Goal: Information Seeking & Learning: Learn about a topic

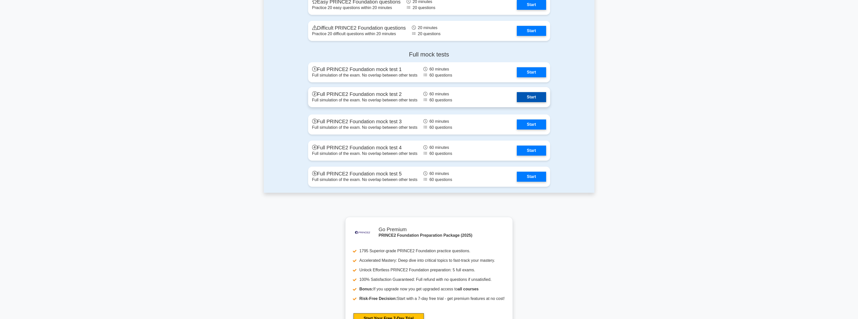
click at [526, 96] on link "Start" at bounding box center [531, 97] width 29 height 10
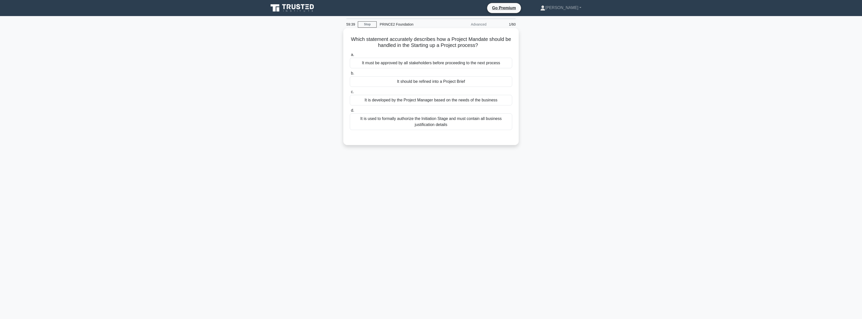
click at [426, 127] on div "It is used to formally authorize the Initiation Stage and must contain all busi…" at bounding box center [431, 121] width 162 height 17
click at [350, 112] on input "d. It is used to formally authorize the Initiation Stage and must contain all b…" at bounding box center [350, 110] width 0 height 3
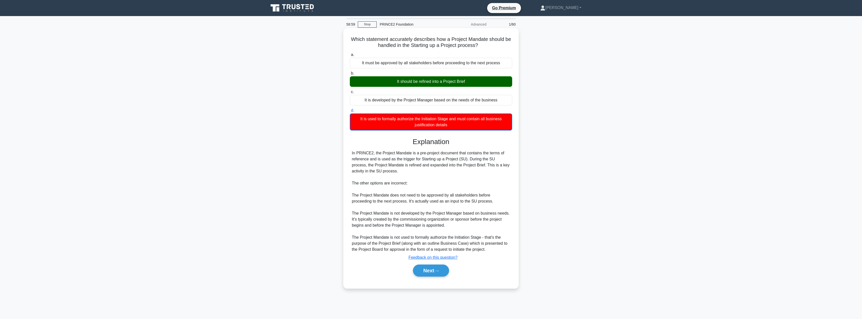
drag, startPoint x: 468, startPoint y: 160, endPoint x: 471, endPoint y: 169, distance: 9.7
click at [471, 169] on div "In PRINCE2, the Project Mandate is a pre-project document that contains the ter…" at bounding box center [431, 201] width 158 height 102
copy div "During the SU process, the Project Mandate is refined and expanded into the Pro…"
click at [426, 269] on button "Next" at bounding box center [431, 270] width 36 height 12
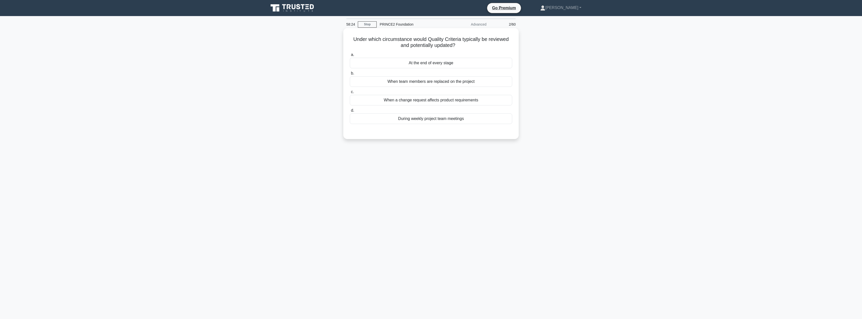
click at [435, 64] on div "At the end of every stage" at bounding box center [431, 63] width 162 height 11
click at [350, 56] on input "a. At the end of every stage" at bounding box center [350, 54] width 0 height 3
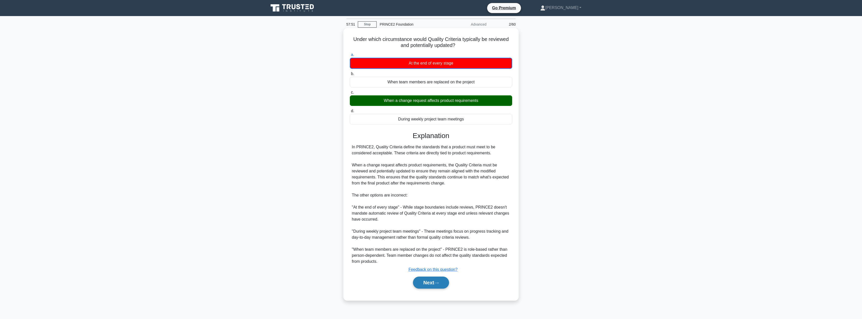
click at [434, 281] on button "Next" at bounding box center [431, 282] width 36 height 12
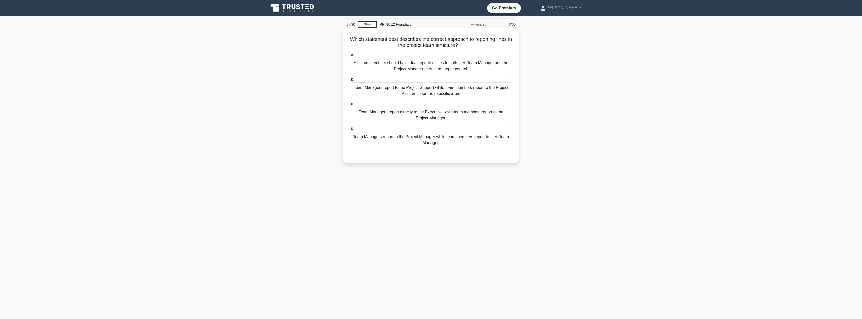
click at [435, 145] on div "Team Managers report to the Project Manager while team members report to their …" at bounding box center [431, 139] width 162 height 17
click at [350, 130] on input "d. Team Managers report to the Project Manager while team members report to the…" at bounding box center [350, 128] width 0 height 3
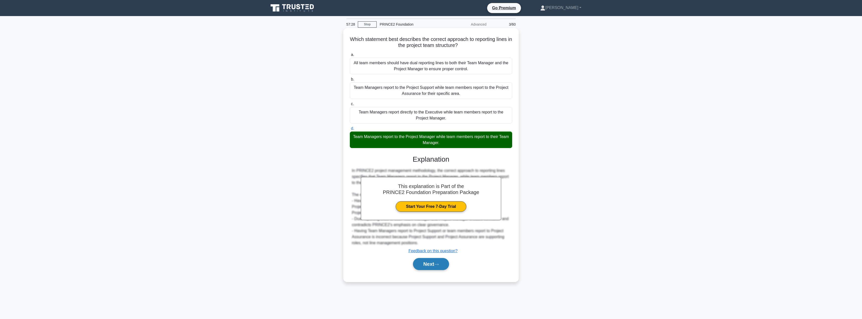
click at [429, 261] on button "Next" at bounding box center [431, 264] width 36 height 12
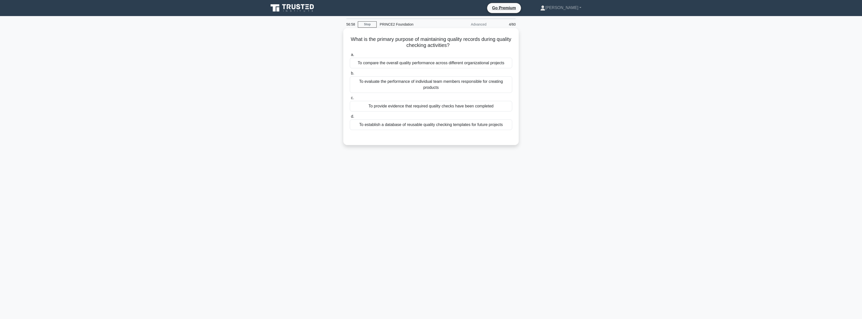
click at [407, 106] on div "To provide evidence that required quality checks have been completed" at bounding box center [431, 106] width 162 height 11
click at [350, 99] on input "c. To provide evidence that required quality checks have been completed" at bounding box center [350, 97] width 0 height 3
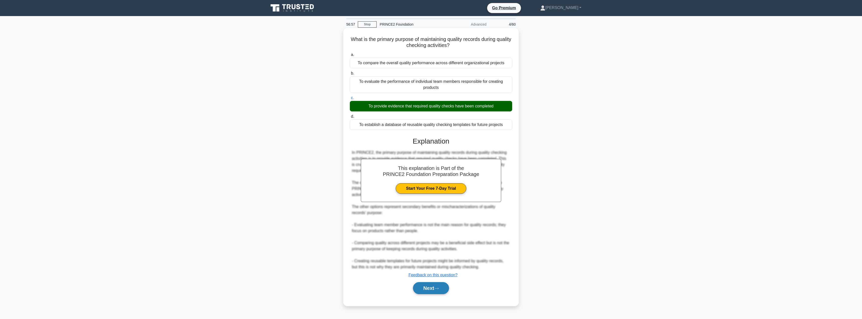
click at [426, 290] on button "Next" at bounding box center [431, 288] width 36 height 12
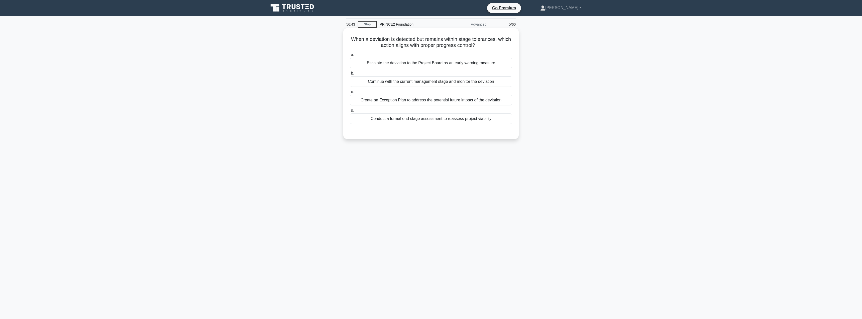
click at [409, 83] on div "Continue with the current management stage and monitor the deviation" at bounding box center [431, 81] width 162 height 11
click at [350, 75] on input "b. Continue with the current management stage and monitor the deviation" at bounding box center [350, 73] width 0 height 3
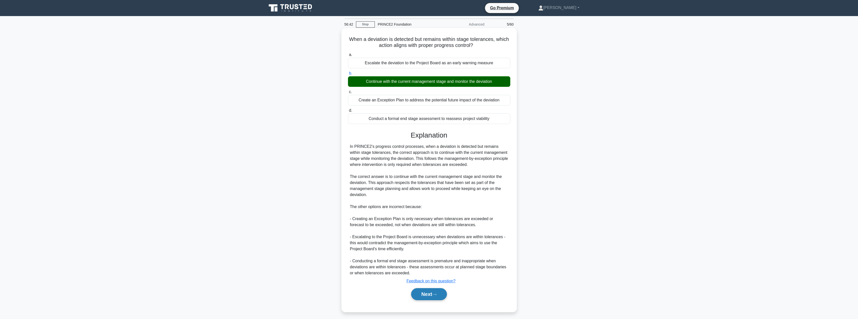
click at [420, 296] on button "Next" at bounding box center [429, 294] width 36 height 12
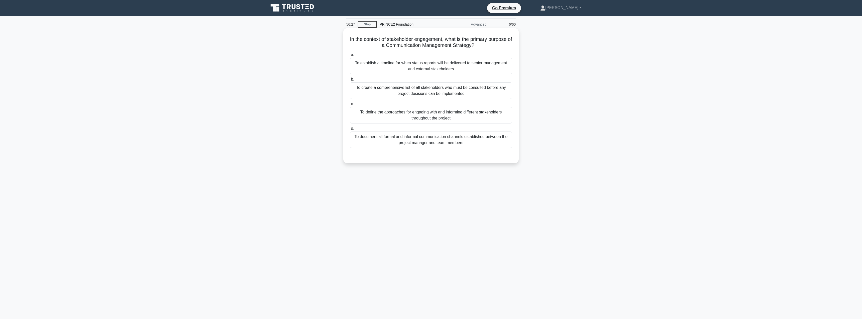
click at [400, 120] on div "To define the approaches for engaging with and informing different stakeholders…" at bounding box center [431, 115] width 162 height 17
click at [350, 106] on input "c. To define the approaches for engaging with and informing different stakehold…" at bounding box center [350, 103] width 0 height 3
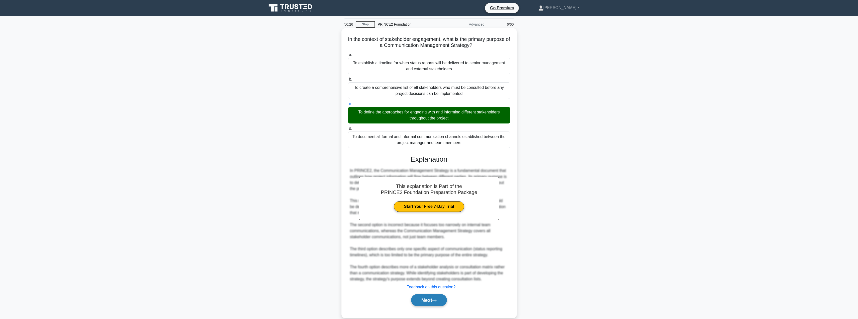
click at [423, 301] on button "Next" at bounding box center [429, 300] width 36 height 12
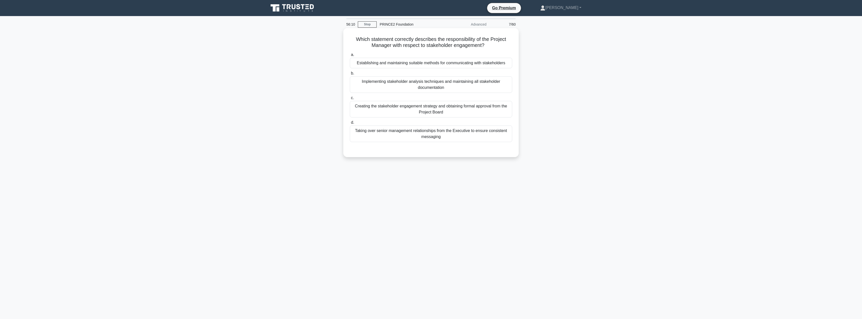
click at [370, 68] on div "Establishing and maintaining suitable methods for communicating with stakeholde…" at bounding box center [431, 63] width 162 height 11
click at [350, 56] on input "a. Establishing and maintaining suitable methods for communicating with stakeho…" at bounding box center [350, 54] width 0 height 3
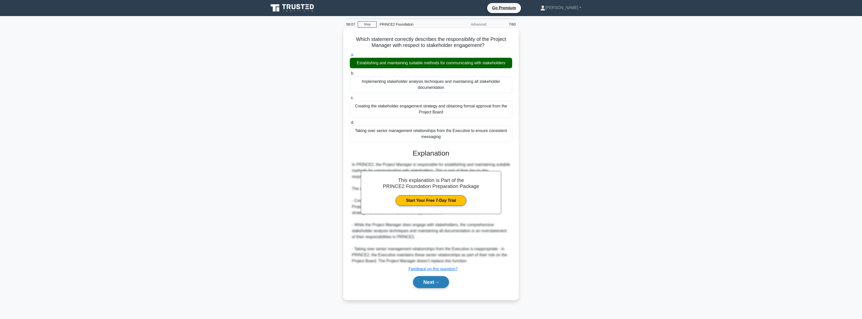
click at [437, 285] on button "Next" at bounding box center [431, 282] width 36 height 12
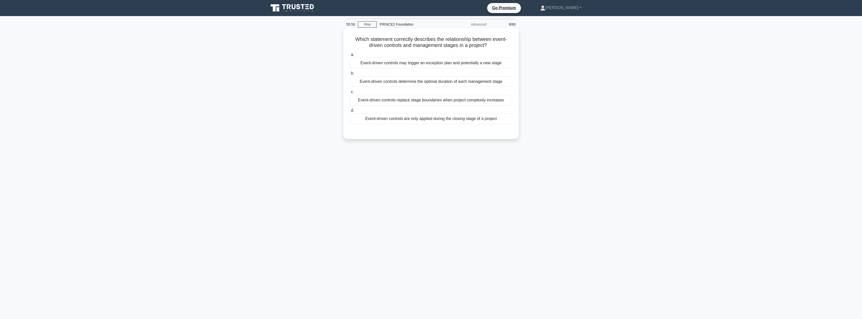
click at [393, 63] on div "Event-driven controls may trigger an exception plan and potentially a new stage" at bounding box center [431, 63] width 162 height 11
click at [350, 56] on input "a. Event-driven controls may trigger an exception plan and potentially a new st…" at bounding box center [350, 54] width 0 height 3
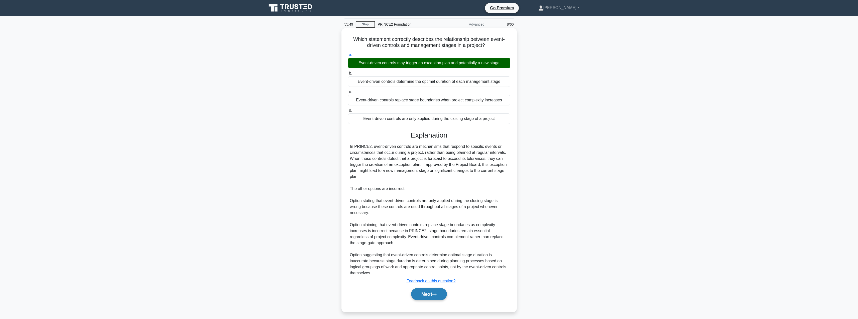
click at [419, 293] on button "Next" at bounding box center [429, 294] width 36 height 12
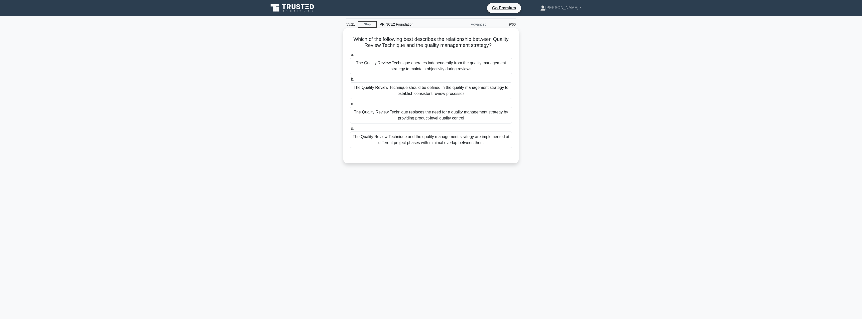
click at [387, 86] on div "The Quality Review Technique should be defined in the quality management strate…" at bounding box center [431, 90] width 162 height 17
click at [350, 81] on input "b. The Quality Review Technique should be defined in the quality management str…" at bounding box center [350, 79] width 0 height 3
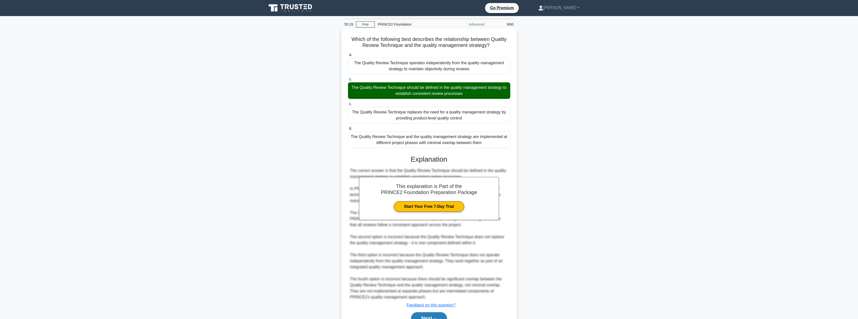
click at [419, 316] on button "Next" at bounding box center [429, 318] width 36 height 12
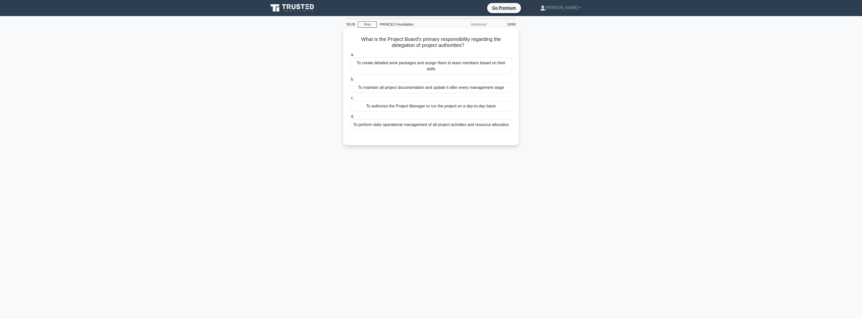
click at [401, 102] on div "To authorize the Project Manager to run the project on a day-to-day basis" at bounding box center [431, 106] width 162 height 11
click at [350, 99] on input "c. To authorize the Project Manager to run the project on a day-to-day basis" at bounding box center [350, 97] width 0 height 3
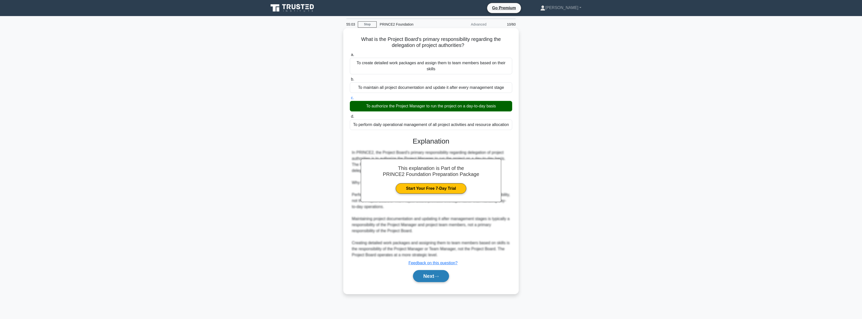
click at [424, 270] on button "Next" at bounding box center [431, 276] width 36 height 12
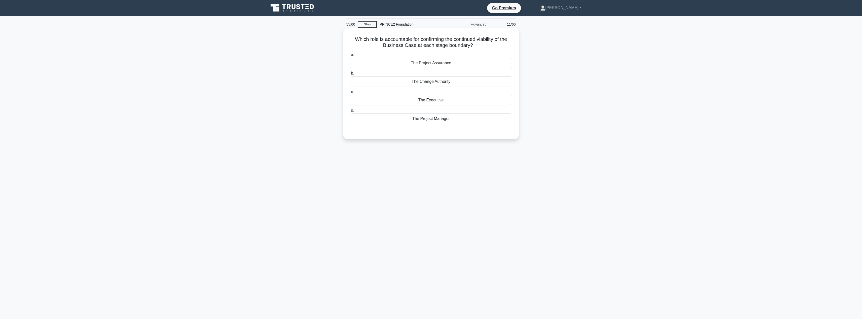
click at [452, 101] on div "The Executive" at bounding box center [431, 100] width 162 height 11
click at [350, 93] on input "c. The Executive" at bounding box center [350, 91] width 0 height 3
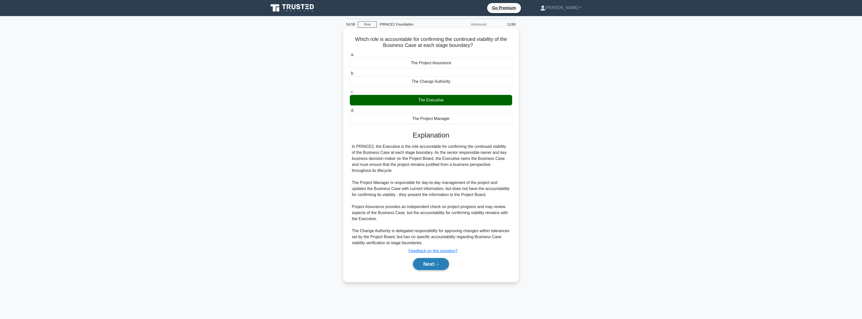
click at [428, 268] on button "Next" at bounding box center [431, 264] width 36 height 12
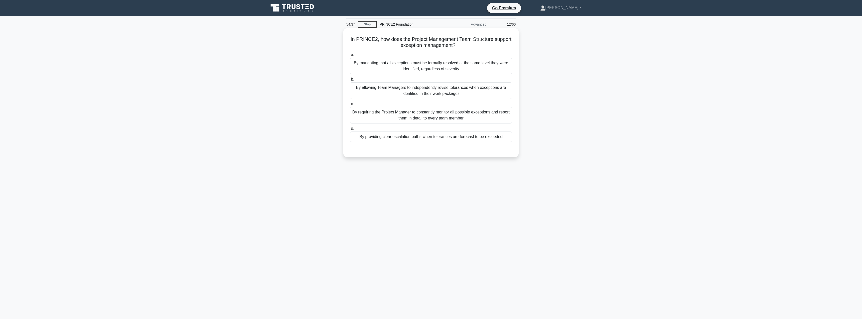
click at [387, 137] on div "By providing clear escalation paths when tolerances are forecast to be exceeded" at bounding box center [431, 136] width 162 height 11
click at [350, 130] on input "d. By providing clear escalation paths when tolerances are forecast to be excee…" at bounding box center [350, 128] width 0 height 3
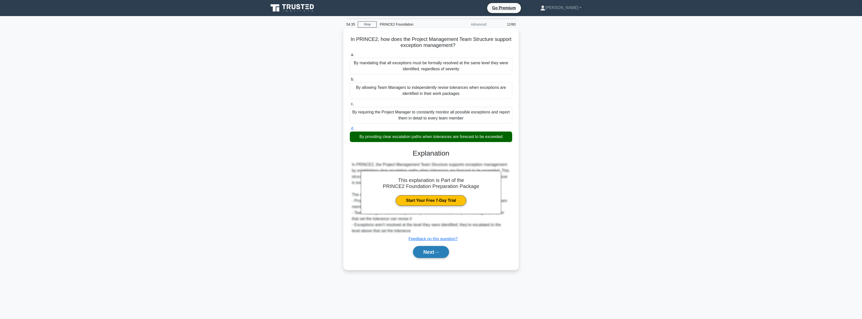
click at [430, 255] on button "Next" at bounding box center [431, 252] width 36 height 12
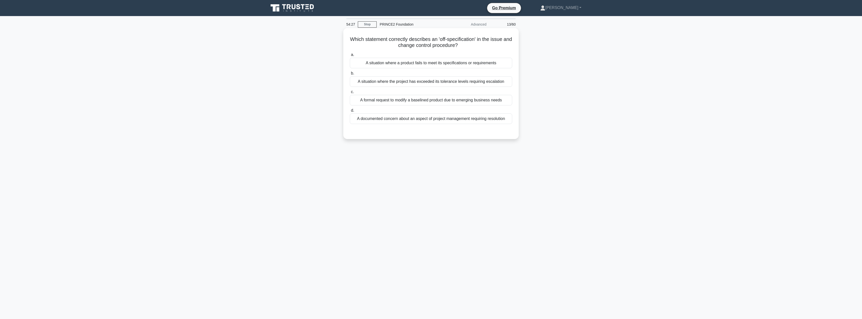
click at [392, 62] on div "A situation where a product fails to meet its specifications or requirements" at bounding box center [431, 63] width 162 height 11
click at [350, 56] on input "a. A situation where a product fails to meet its specifications or requirements" at bounding box center [350, 54] width 0 height 3
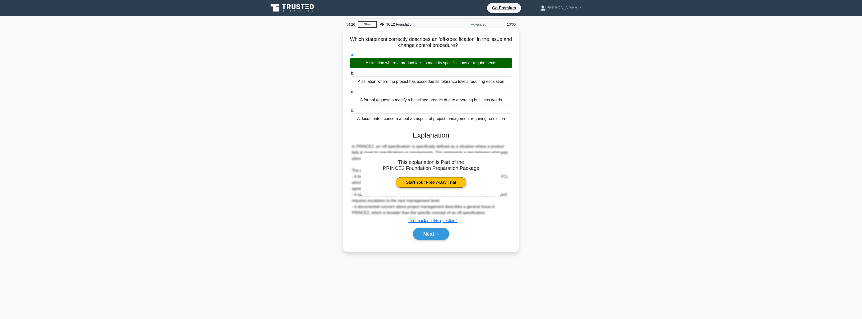
click at [429, 227] on div "Next" at bounding box center [431, 234] width 162 height 16
click at [429, 233] on button "Next" at bounding box center [431, 234] width 36 height 12
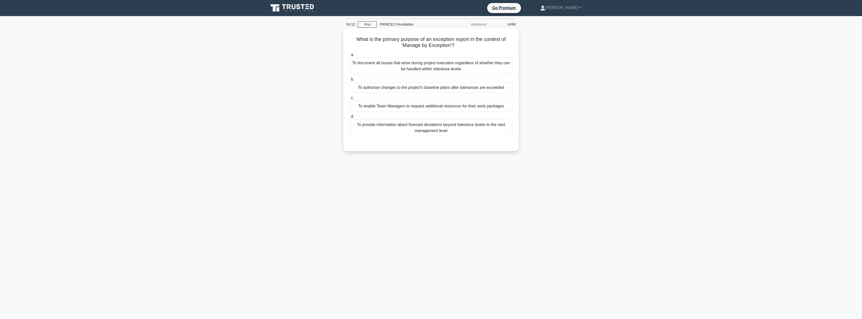
click at [432, 126] on div "To provide information about forecast deviations beyond tolerance levels to the…" at bounding box center [431, 127] width 162 height 17
click at [350, 118] on input "d. To provide information about forecast deviations beyond tolerance levels to …" at bounding box center [350, 116] width 0 height 3
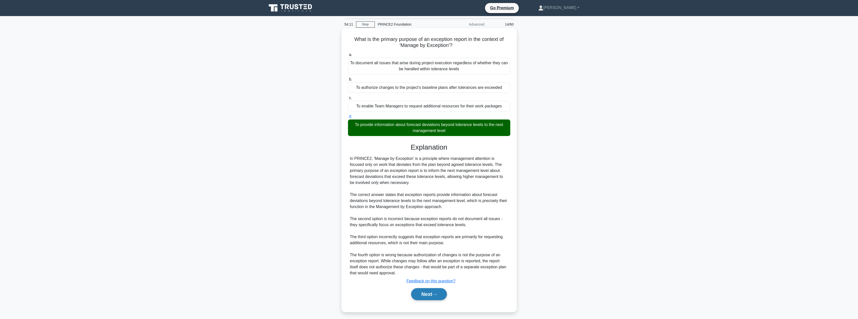
click at [430, 293] on button "Next" at bounding box center [429, 294] width 36 height 12
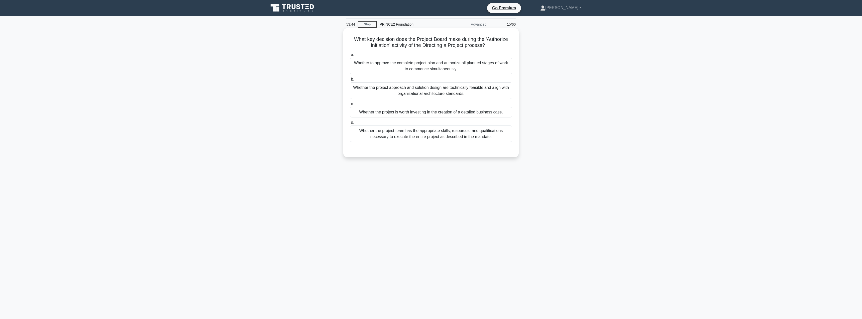
click at [449, 114] on div "Whether the project is worth investing in the creation of a detailed business c…" at bounding box center [431, 112] width 162 height 11
click at [350, 106] on input "c. Whether the project is worth investing in the creation of a detailed busines…" at bounding box center [350, 103] width 0 height 3
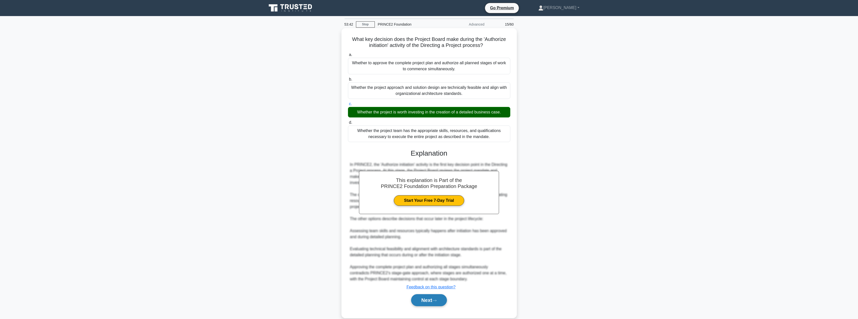
click at [426, 294] on button "Next" at bounding box center [429, 300] width 36 height 12
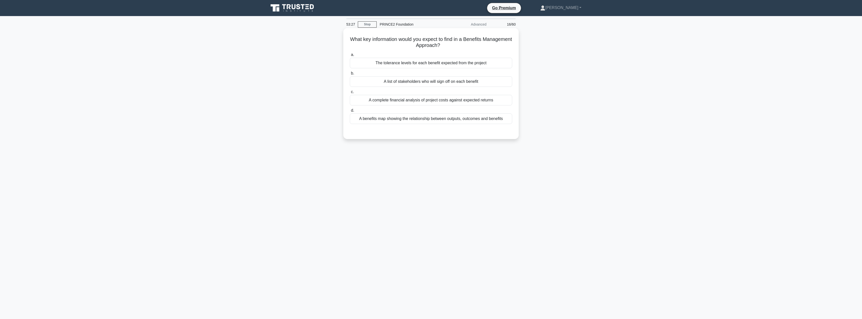
click at [402, 118] on div "A benefits map showing the relationship between outputs, outcomes and benefits" at bounding box center [431, 118] width 162 height 11
click at [350, 112] on input "d. A benefits map showing the relationship between outputs, outcomes and benefi…" at bounding box center [350, 110] width 0 height 3
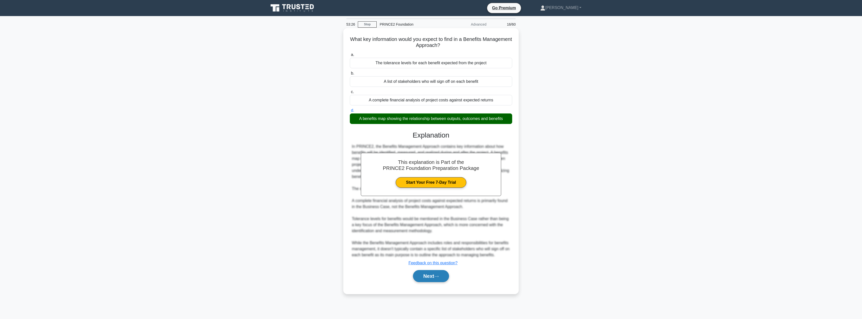
click at [422, 274] on button "Next" at bounding box center [431, 276] width 36 height 12
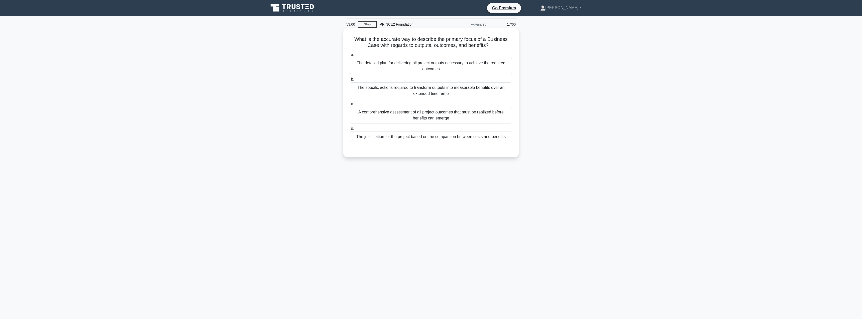
click at [398, 69] on div "The detailed plan for delivering all project outputs necessary to achieve the r…" at bounding box center [431, 66] width 162 height 17
click at [350, 56] on input "a. The detailed plan for delivering all project outputs necessary to achieve th…" at bounding box center [350, 54] width 0 height 3
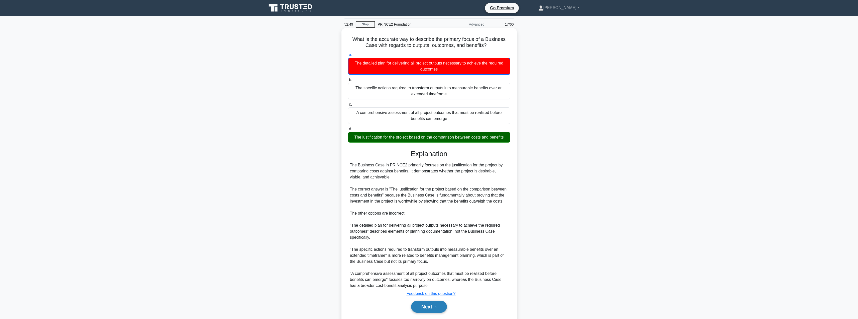
click at [429, 307] on button "Next" at bounding box center [429, 306] width 36 height 12
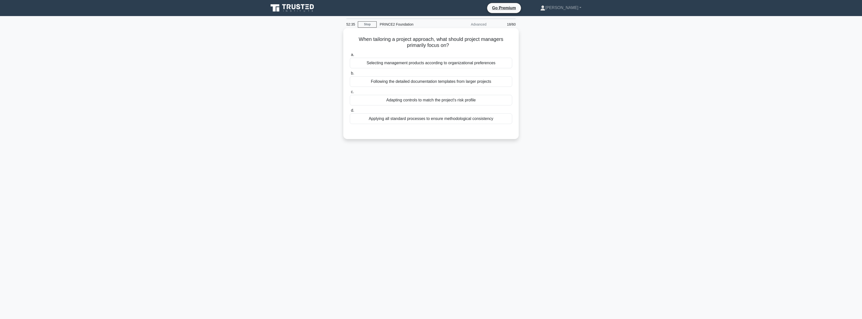
click at [433, 99] on div "Adapting controls to match the project's risk profile" at bounding box center [431, 100] width 162 height 11
click at [350, 93] on input "c. Adapting controls to match the project's risk profile" at bounding box center [350, 91] width 0 height 3
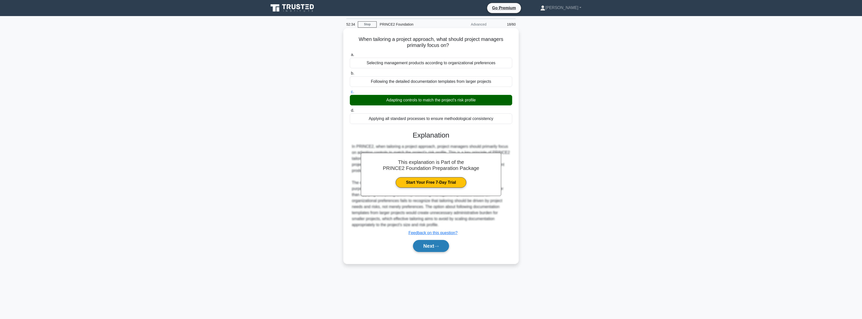
click at [436, 249] on button "Next" at bounding box center [431, 246] width 36 height 12
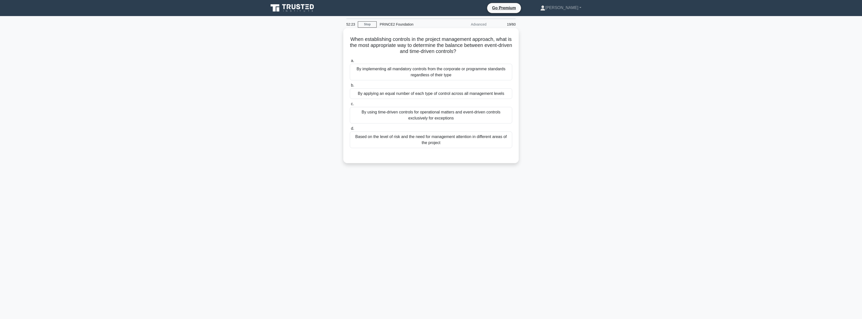
click at [393, 115] on div "By using time-driven controls for operational matters and event-driven controls…" at bounding box center [431, 115] width 162 height 17
click at [350, 106] on input "c. By using time-driven controls for operational matters and event-driven contr…" at bounding box center [350, 103] width 0 height 3
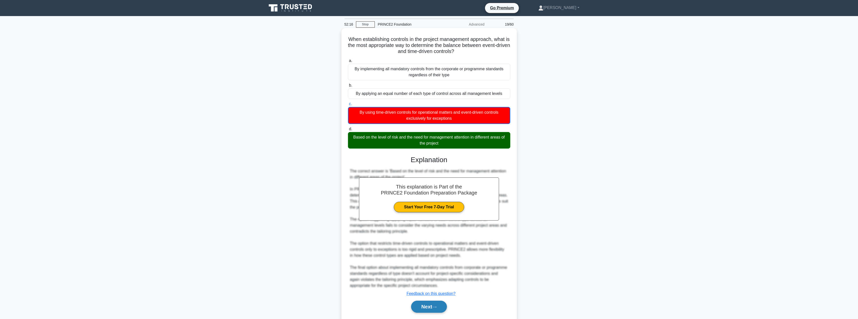
click at [418, 304] on button "Next" at bounding box center [429, 306] width 36 height 12
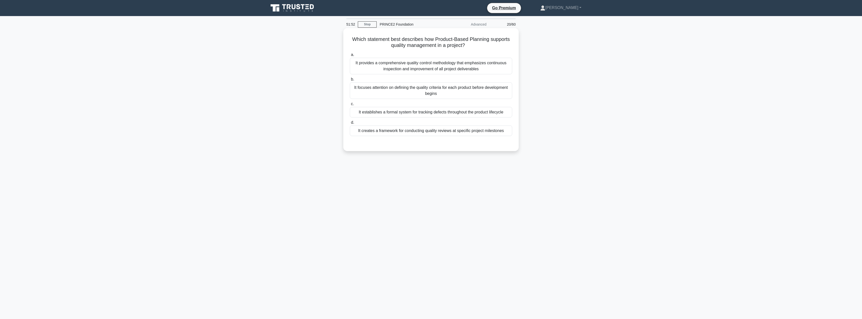
click at [417, 90] on div "It focuses attention on defining the quality criteria for each product before d…" at bounding box center [431, 90] width 162 height 17
click at [350, 81] on input "b. It focuses attention on defining the quality criteria for each product befor…" at bounding box center [350, 79] width 0 height 3
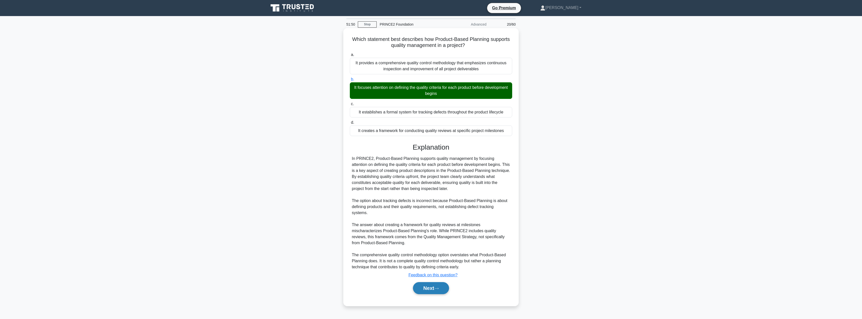
click at [428, 288] on button "Next" at bounding box center [431, 288] width 36 height 12
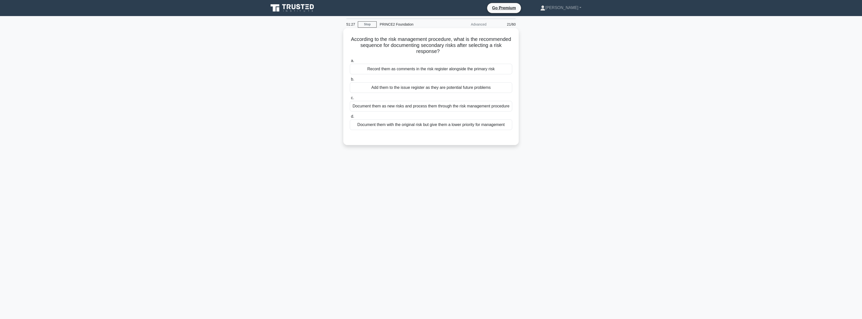
click at [411, 107] on div "Document them as new risks and process them through the risk management procedu…" at bounding box center [431, 106] width 162 height 11
click at [350, 99] on input "c. Document them as new risks and process them through the risk management proc…" at bounding box center [350, 97] width 0 height 3
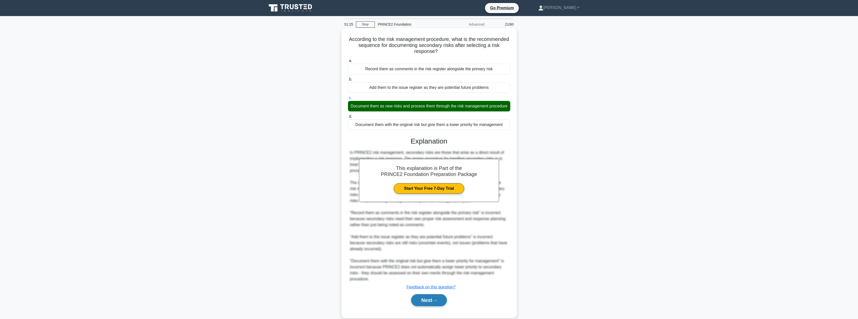
click at [418, 306] on button "Next" at bounding box center [429, 300] width 36 height 12
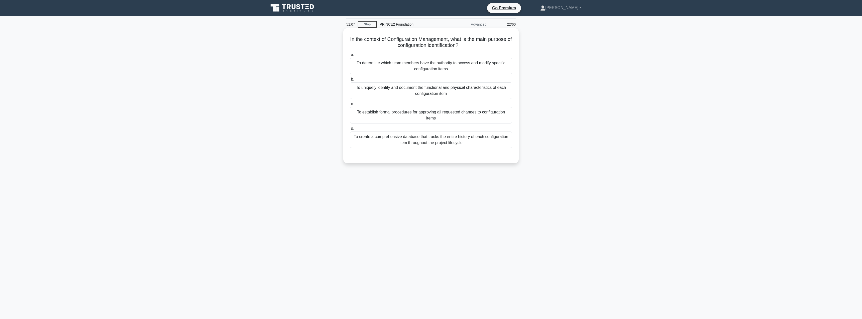
click at [382, 142] on div "To create a comprehensive database that tracks the entire history of each confi…" at bounding box center [431, 139] width 162 height 17
click at [350, 130] on input "d. To create a comprehensive database that tracks the entire history of each co…" at bounding box center [350, 128] width 0 height 3
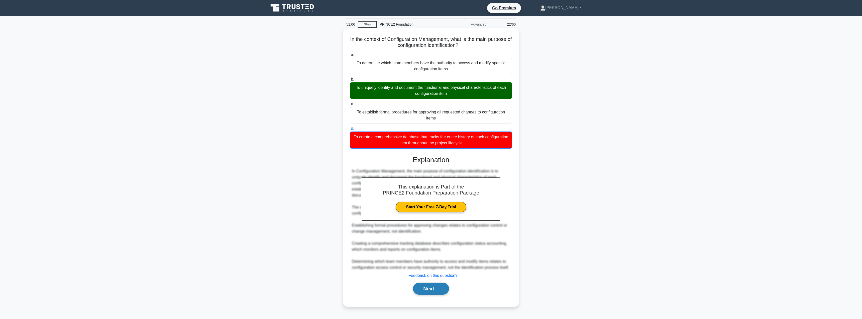
click at [424, 285] on button "Next" at bounding box center [431, 288] width 36 height 12
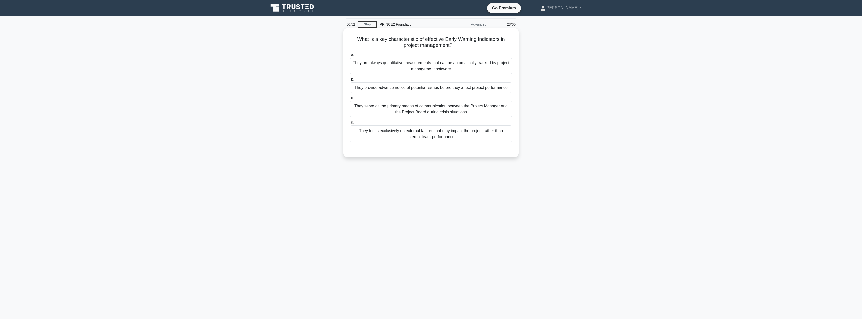
click at [405, 89] on div "They provide advance notice of potential issues before they affect project perf…" at bounding box center [431, 87] width 162 height 11
click at [350, 81] on input "b. They provide advance notice of potential issues before they affect project p…" at bounding box center [350, 79] width 0 height 3
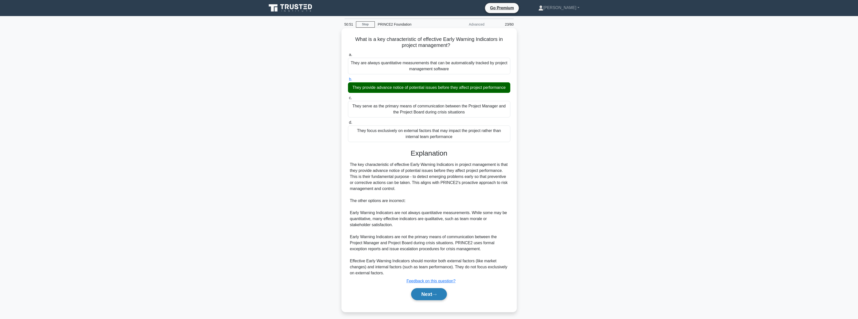
click at [431, 296] on button "Next" at bounding box center [429, 294] width 36 height 12
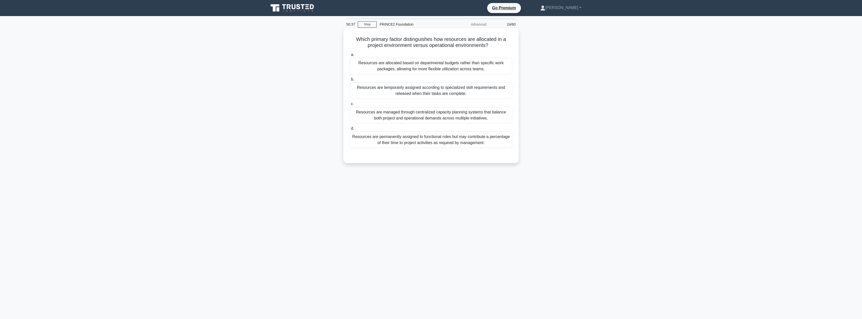
click at [379, 67] on div "Resources are allocated based on departmental budgets rather than specific work…" at bounding box center [431, 66] width 162 height 17
click at [350, 56] on input "a. Resources are allocated based on departmental budgets rather than specific w…" at bounding box center [350, 54] width 0 height 3
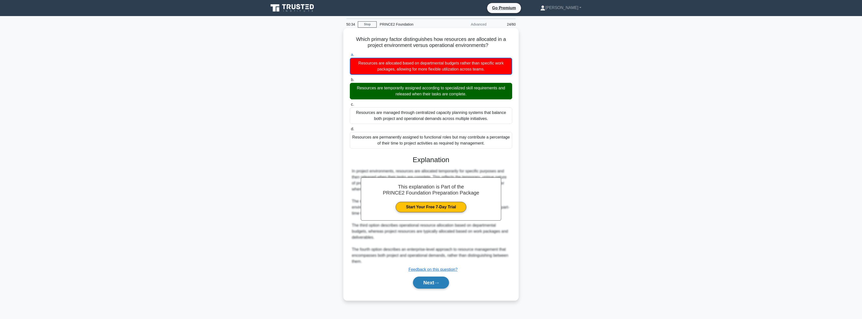
click at [426, 279] on button "Next" at bounding box center [431, 282] width 36 height 12
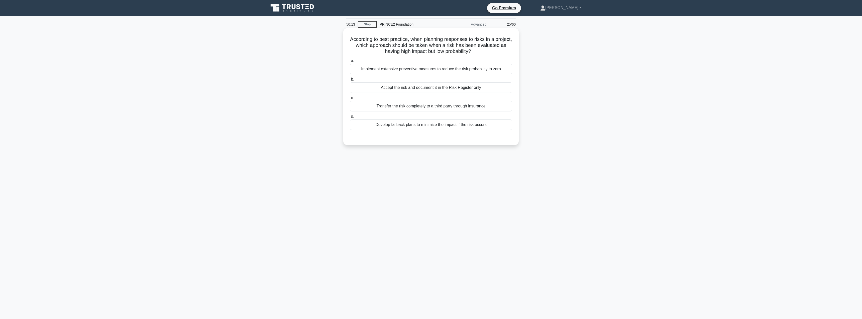
click at [422, 126] on div "Develop fallback plans to minimize the impact if the risk occurs" at bounding box center [431, 124] width 162 height 11
click at [350, 118] on input "d. Develop fallback plans to minimize the impact if the risk occurs" at bounding box center [350, 116] width 0 height 3
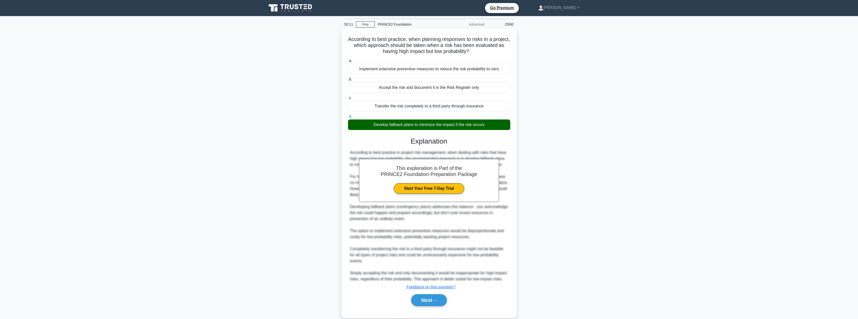
click at [425, 308] on div "Next" at bounding box center [429, 300] width 162 height 16
click at [425, 306] on button "Next" at bounding box center [429, 300] width 36 height 12
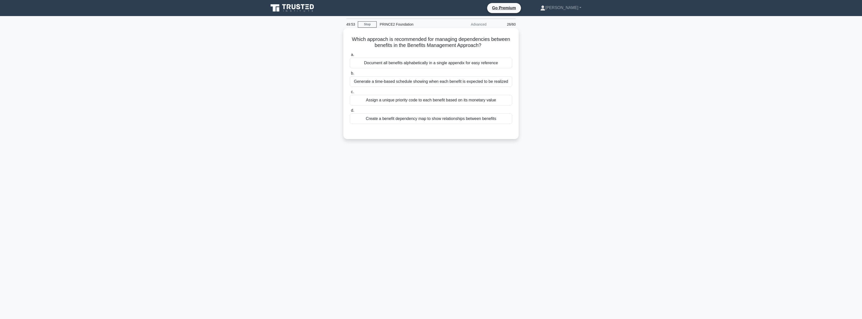
click at [408, 82] on div "Generate a time-based schedule showing when each benefit is expected to be real…" at bounding box center [431, 81] width 162 height 11
click at [350, 75] on input "b. Generate a time-based schedule showing when each benefit is expected to be r…" at bounding box center [350, 73] width 0 height 3
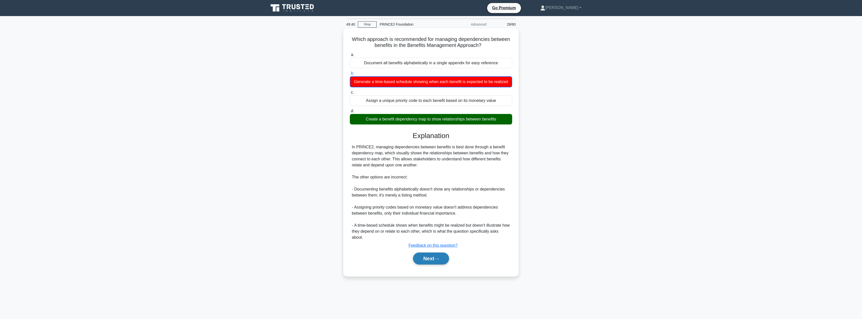
click at [426, 258] on button "Next" at bounding box center [431, 258] width 36 height 12
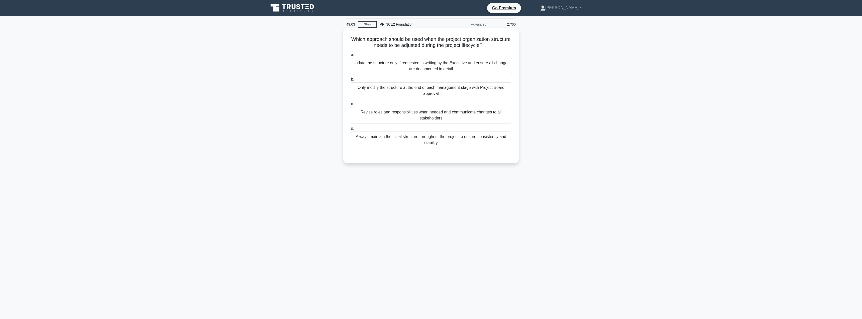
click at [397, 116] on div "Revise roles and responsibilities when needed and communicate changes to all st…" at bounding box center [431, 115] width 162 height 17
click at [350, 106] on input "c. Revise roles and responsibilities when needed and communicate changes to all…" at bounding box center [350, 103] width 0 height 3
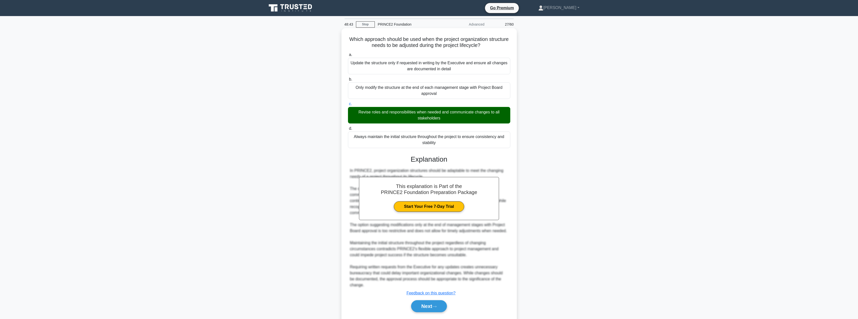
scroll to position [15, 0]
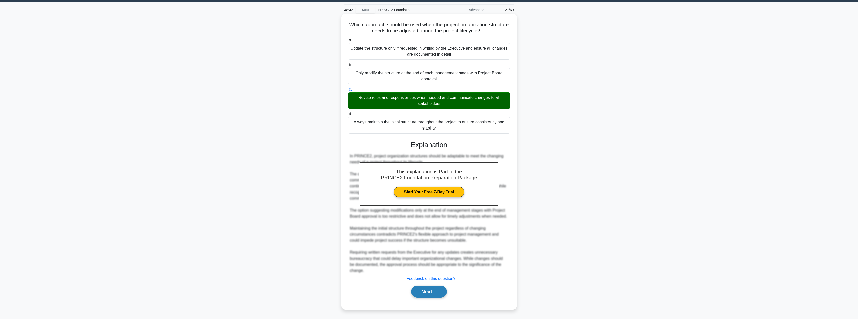
click at [419, 294] on button "Next" at bounding box center [429, 291] width 36 height 12
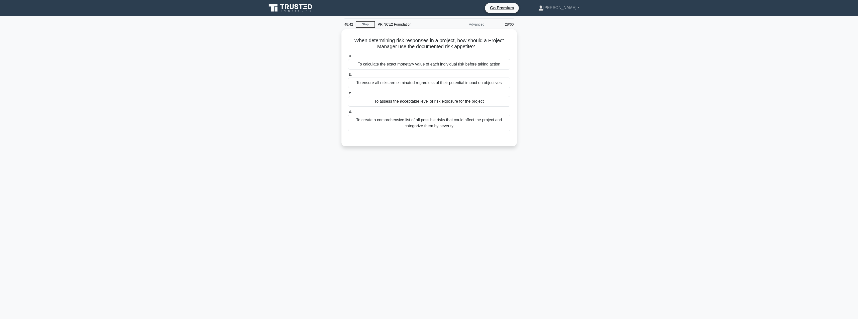
scroll to position [0, 0]
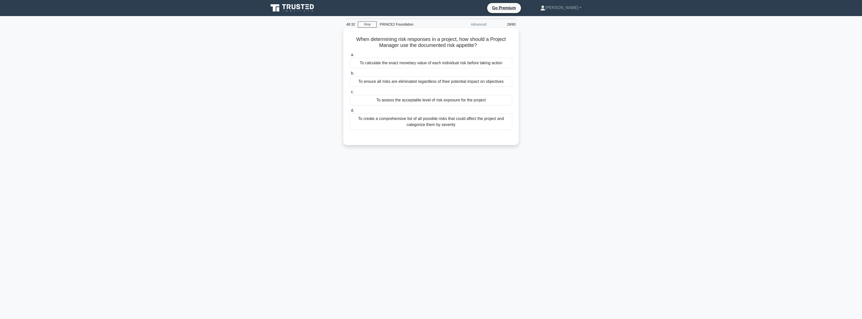
click at [411, 100] on div "To assess the acceptable level of risk exposure for the project" at bounding box center [431, 100] width 162 height 11
click at [350, 93] on input "c. To assess the acceptable level of risk exposure for the project" at bounding box center [350, 91] width 0 height 3
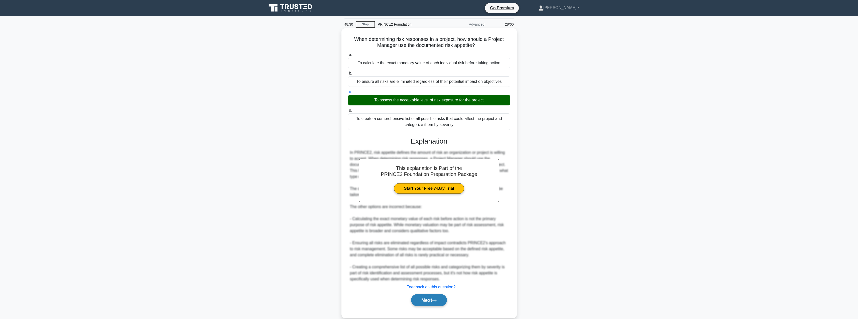
click at [430, 299] on button "Next" at bounding box center [429, 300] width 36 height 12
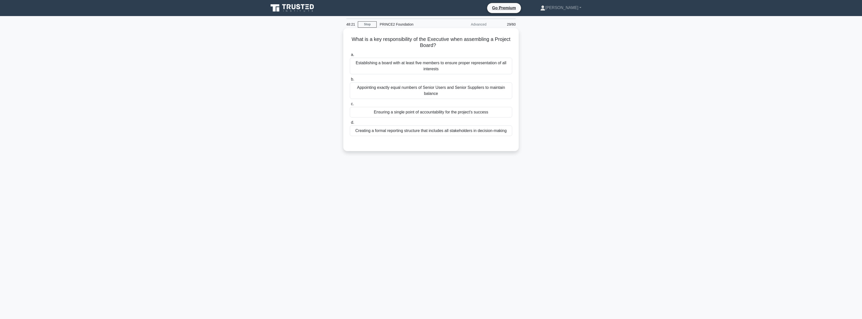
click at [448, 112] on div "Ensuring a single point of accountability for the project's success" at bounding box center [431, 112] width 162 height 11
click at [350, 106] on input "c. Ensuring a single point of accountability for the project's success" at bounding box center [350, 103] width 0 height 3
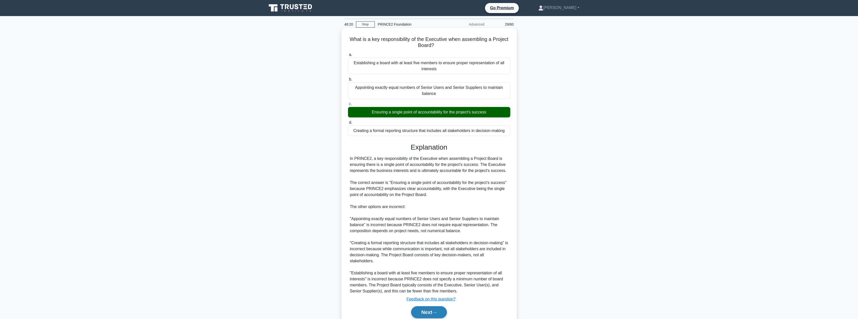
click at [435, 309] on button "Next" at bounding box center [429, 312] width 36 height 12
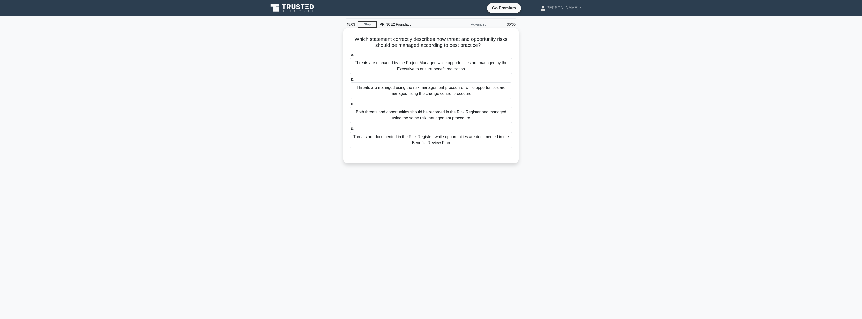
click at [394, 142] on div "Threats are documented in the Risk Register, while opportunities are documented…" at bounding box center [431, 139] width 162 height 17
click at [350, 130] on input "d. Threats are documented in the Risk Register, while opportunities are documen…" at bounding box center [350, 128] width 0 height 3
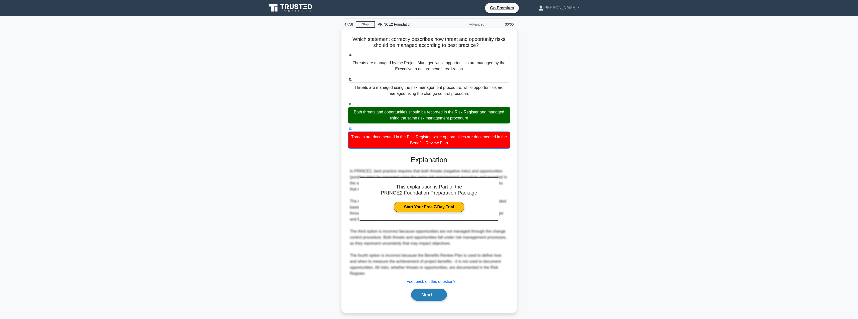
click at [426, 297] on button "Next" at bounding box center [429, 294] width 36 height 12
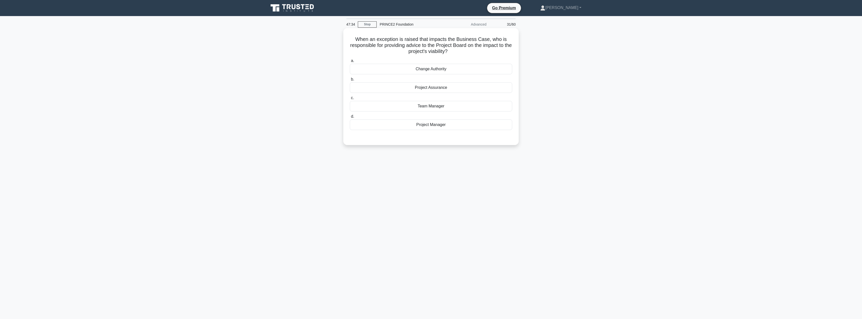
click at [434, 124] on div "Project Manager" at bounding box center [431, 124] width 162 height 11
click at [350, 118] on input "d. Project Manager" at bounding box center [350, 116] width 0 height 3
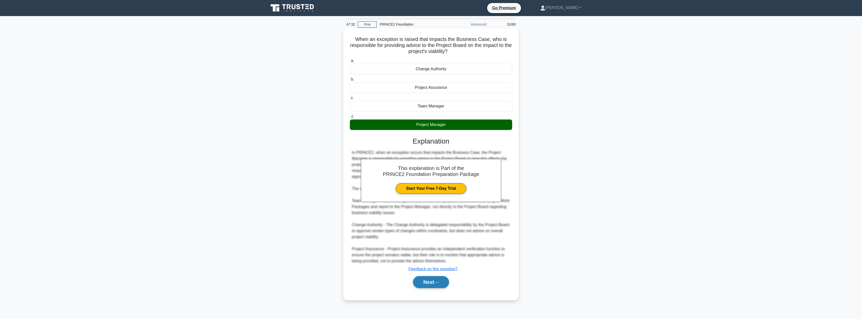
click at [422, 280] on button "Next" at bounding box center [431, 282] width 36 height 12
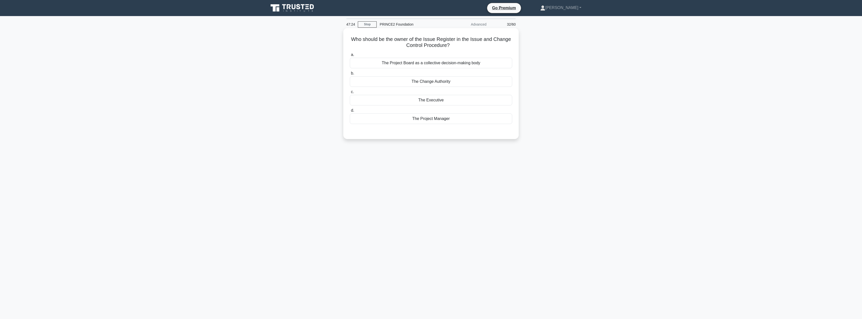
click at [434, 119] on div "The Project Manager" at bounding box center [431, 118] width 162 height 11
click at [350, 112] on input "d. The Project Manager" at bounding box center [350, 110] width 0 height 3
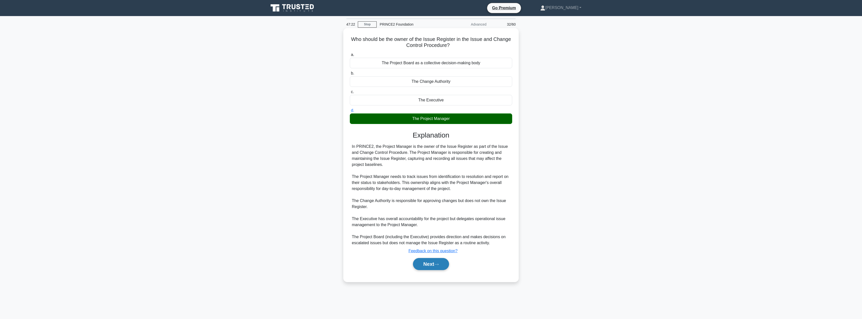
click at [426, 266] on button "Next" at bounding box center [431, 264] width 36 height 12
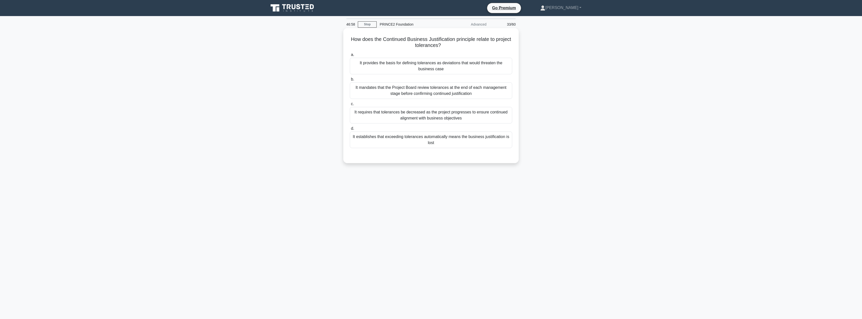
click at [425, 67] on div "It provides the basis for defining tolerances as deviations that would threaten…" at bounding box center [431, 66] width 162 height 17
click at [350, 56] on input "a. It provides the basis for defining tolerances as deviations that would threa…" at bounding box center [350, 54] width 0 height 3
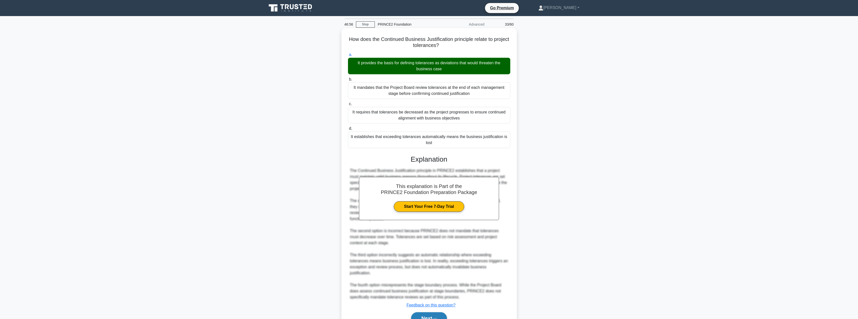
click at [420, 312] on button "Next" at bounding box center [429, 318] width 36 height 12
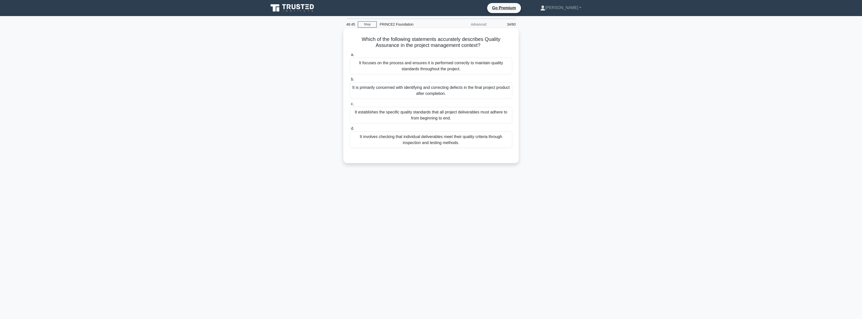
click at [451, 118] on div "It establishes the specific quality standards that all project deliverables mus…" at bounding box center [431, 115] width 162 height 17
click at [350, 106] on input "c. It establishes the specific quality standards that all project deliverables …" at bounding box center [350, 103] width 0 height 3
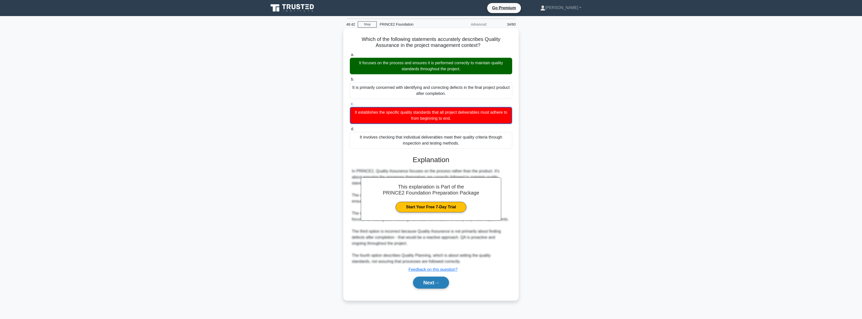
click at [430, 288] on button "Next" at bounding box center [431, 282] width 36 height 12
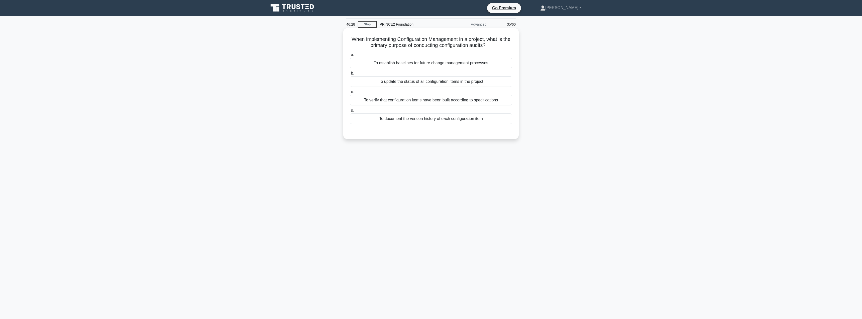
click at [409, 99] on div "To verify that configuration items have been built according to specifications" at bounding box center [431, 100] width 162 height 11
click at [350, 93] on input "c. To verify that configuration items have been built according to specificatio…" at bounding box center [350, 91] width 0 height 3
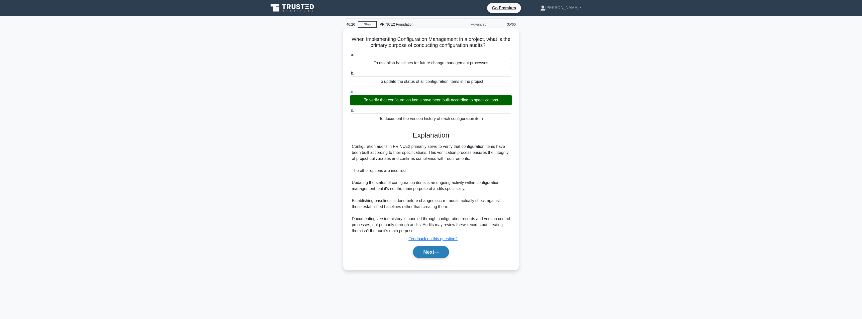
click at [435, 252] on button "Next" at bounding box center [431, 252] width 36 height 12
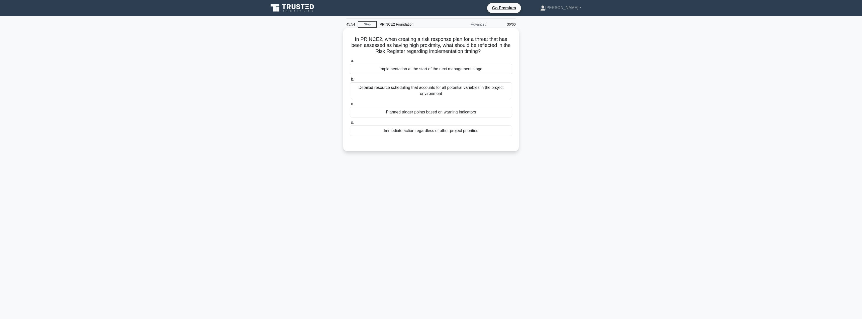
click at [407, 91] on div "Detailed resource scheduling that accounts for all potential variables in the p…" at bounding box center [431, 90] width 162 height 17
click at [350, 81] on input "b. Detailed resource scheduling that accounts for all potential variables in th…" at bounding box center [350, 79] width 0 height 3
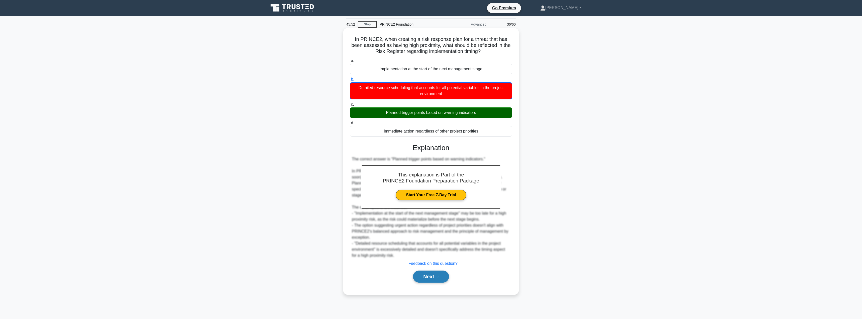
click at [426, 270] on button "Next" at bounding box center [431, 276] width 36 height 12
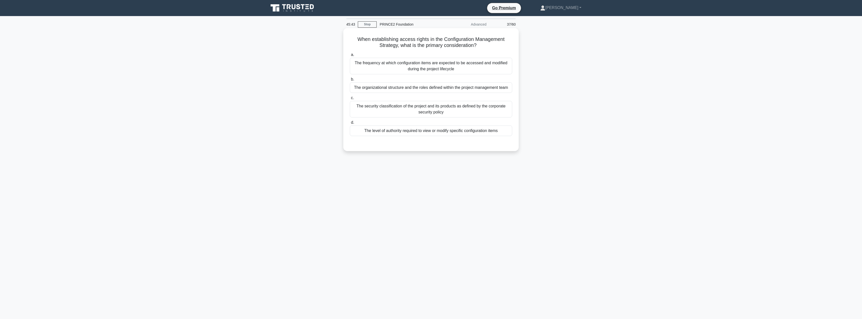
click at [397, 130] on div "The level of authority required to view or modify specific configuration items" at bounding box center [431, 130] width 162 height 11
click at [350, 124] on input "d. The level of authority required to view or modify specific configuration ite…" at bounding box center [350, 122] width 0 height 3
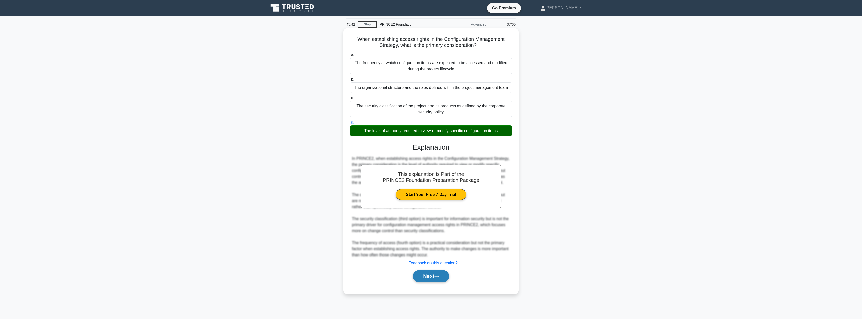
click at [422, 275] on button "Next" at bounding box center [431, 276] width 36 height 12
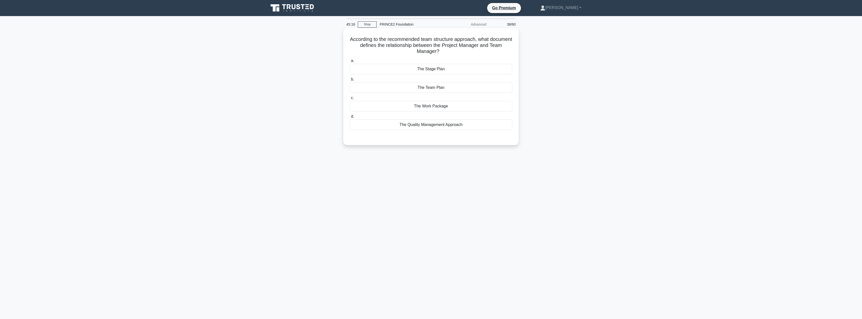
click at [435, 70] on div "The Stage Plan" at bounding box center [431, 69] width 162 height 11
click at [350, 62] on input "a. The Stage Plan" at bounding box center [350, 60] width 0 height 3
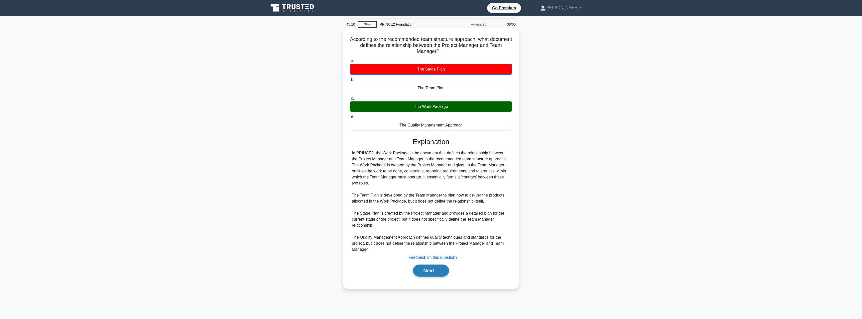
click at [427, 271] on button "Next" at bounding box center [431, 270] width 36 height 12
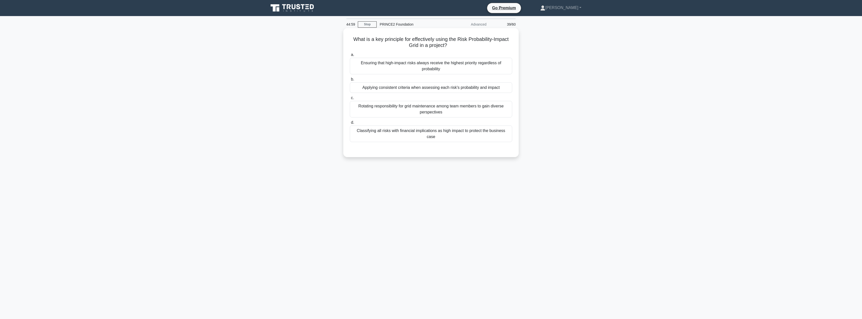
click at [397, 132] on div "Classifying all risks with financial implications as high impact to protect the…" at bounding box center [431, 133] width 162 height 17
click at [350, 124] on input "d. Classifying all risks with financial implications as high impact to protect …" at bounding box center [350, 122] width 0 height 3
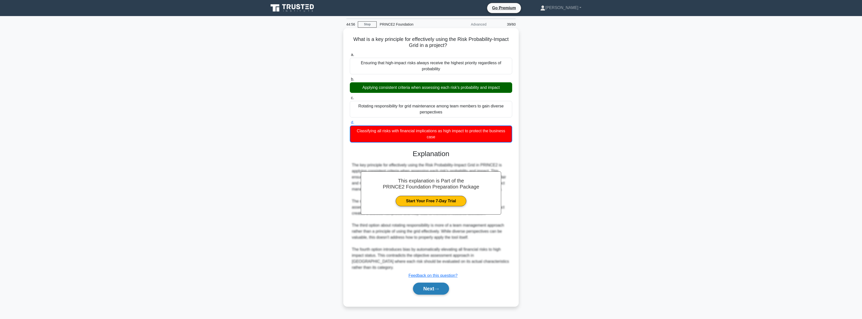
click at [426, 282] on button "Next" at bounding box center [431, 288] width 36 height 12
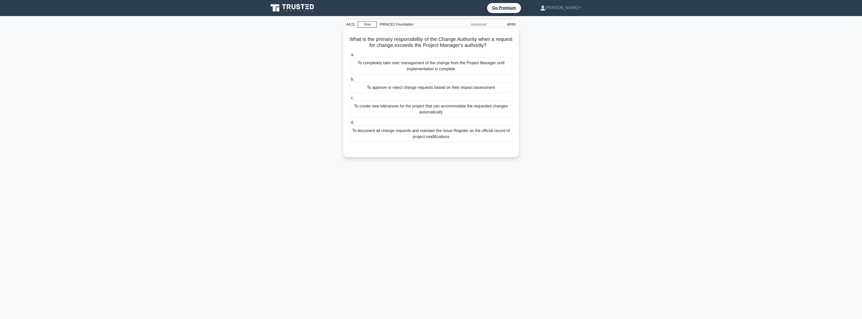
click at [395, 135] on div "To document all change requests and maintain the Issue Register as the official…" at bounding box center [431, 133] width 162 height 17
click at [350, 124] on input "d. To document all change requests and maintain the Issue Register as the offic…" at bounding box center [350, 122] width 0 height 3
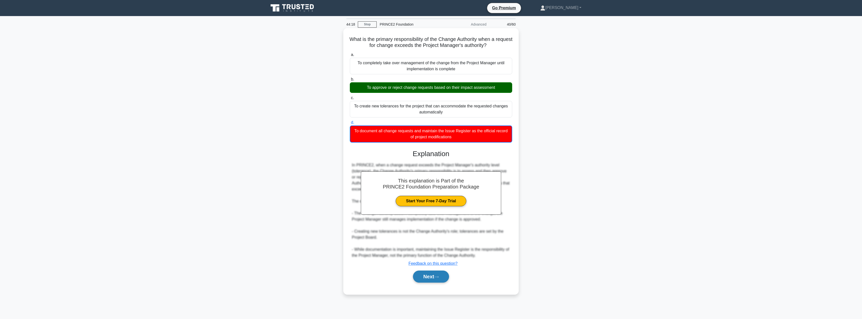
click at [427, 274] on button "Next" at bounding box center [431, 276] width 36 height 12
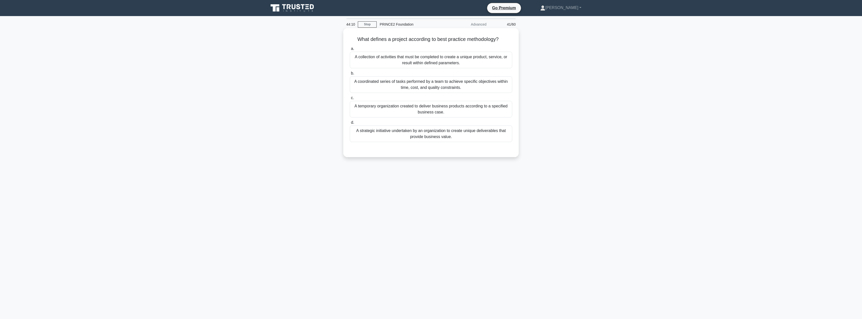
click at [420, 114] on div "A temporary organization created to deliver business products according to a sp…" at bounding box center [431, 109] width 162 height 17
click at [350, 99] on input "c. A temporary organization created to deliver business products according to a…" at bounding box center [350, 97] width 0 height 3
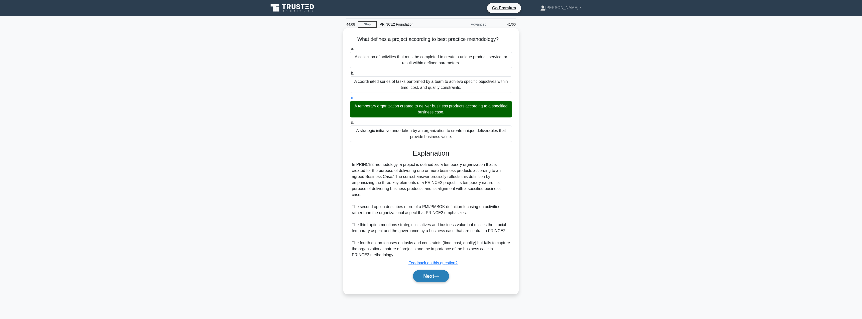
click at [430, 272] on button "Next" at bounding box center [431, 276] width 36 height 12
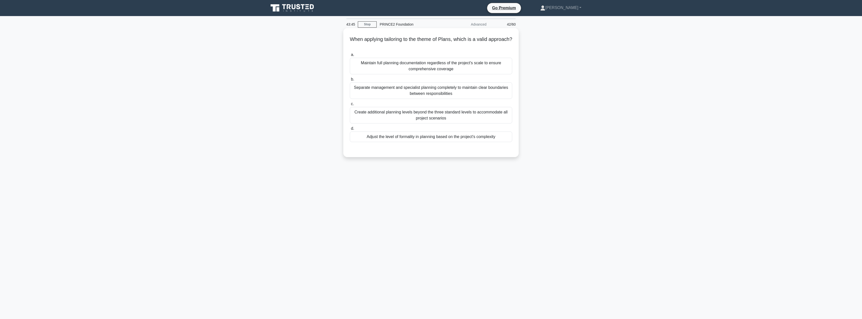
click at [437, 91] on div "Separate management and specialist planning completely to maintain clear bounda…" at bounding box center [431, 90] width 162 height 17
click at [350, 81] on input "b. Separate management and specialist planning completely to maintain clear bou…" at bounding box center [350, 79] width 0 height 3
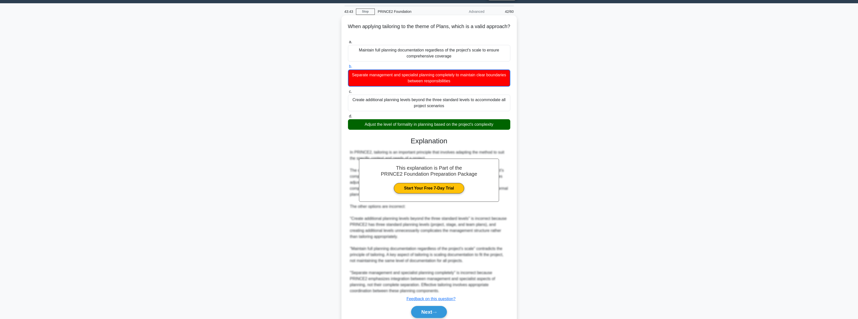
scroll to position [33, 0]
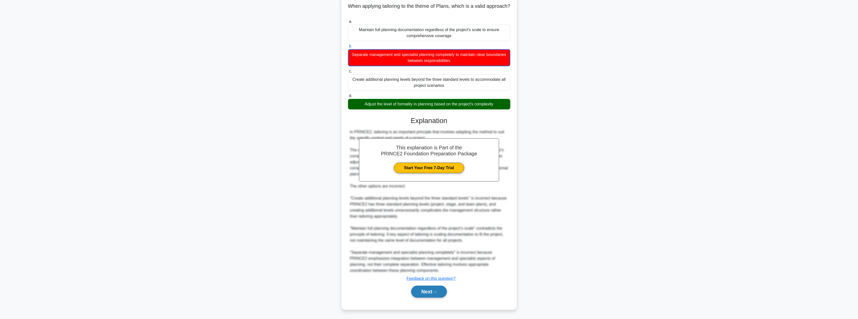
click at [414, 291] on button "Next" at bounding box center [429, 291] width 36 height 12
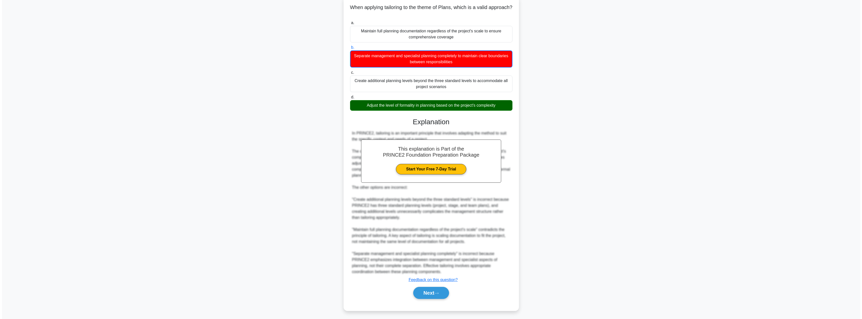
scroll to position [0, 0]
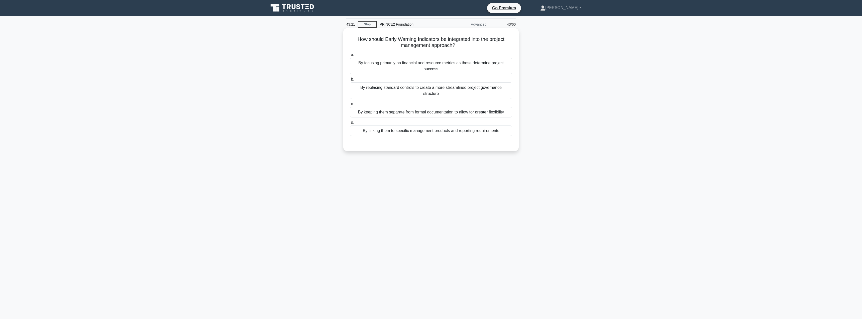
click at [422, 62] on div "By focusing primarily on financial and resource metrics as these determine proj…" at bounding box center [431, 66] width 162 height 17
click at [350, 56] on input "a. By focusing primarily on financial and resource metrics as these determine p…" at bounding box center [350, 54] width 0 height 3
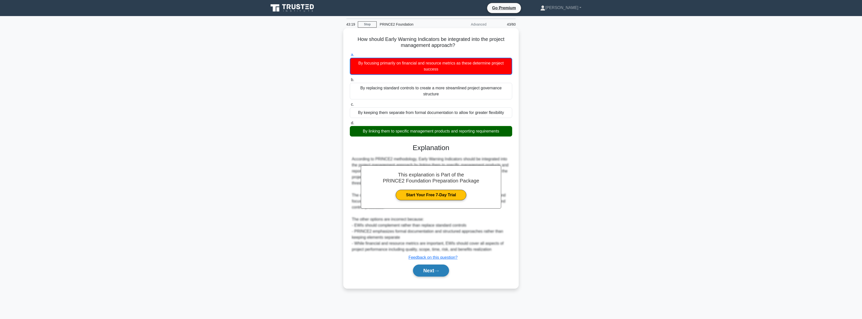
click at [423, 265] on button "Next" at bounding box center [431, 270] width 36 height 12
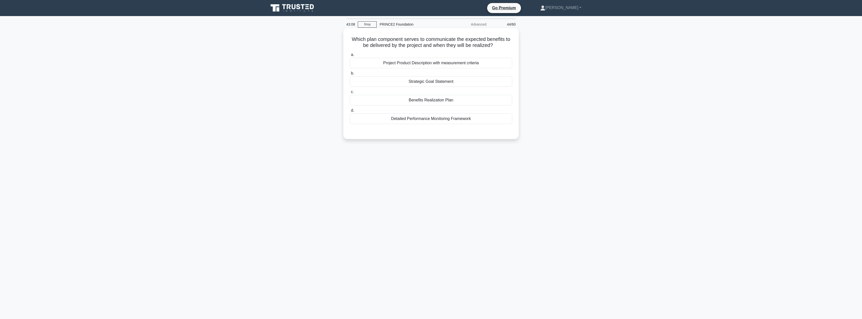
click at [439, 98] on div "Benefits Realization Plan" at bounding box center [431, 100] width 162 height 11
click at [350, 93] on input "c. Benefits Realization Plan" at bounding box center [350, 91] width 0 height 3
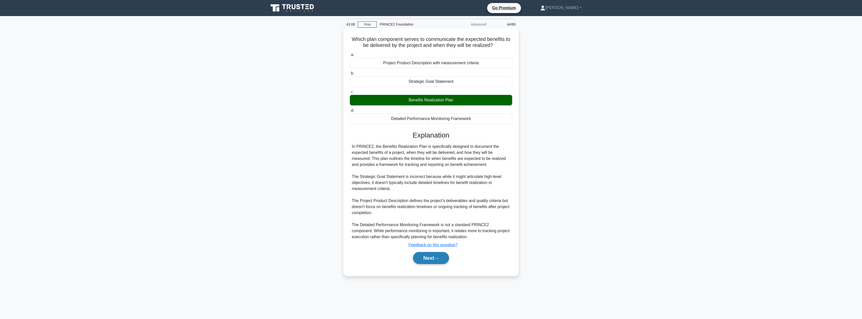
click at [425, 255] on button "Next" at bounding box center [431, 258] width 36 height 12
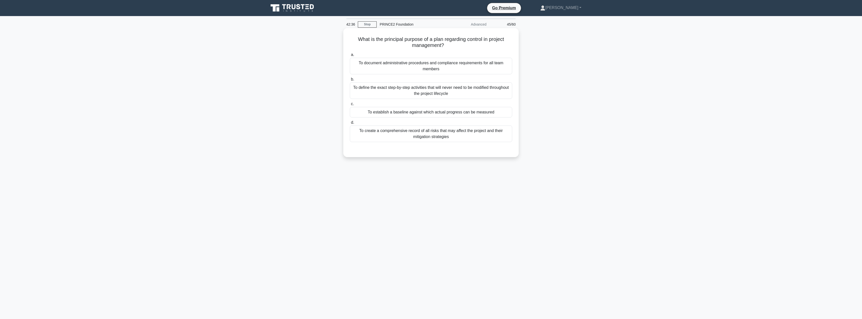
click at [425, 112] on div "To establish a baseline against which actual progress can be measured" at bounding box center [431, 112] width 162 height 11
click at [350, 106] on input "c. To establish a baseline against which actual progress can be measured" at bounding box center [350, 103] width 0 height 3
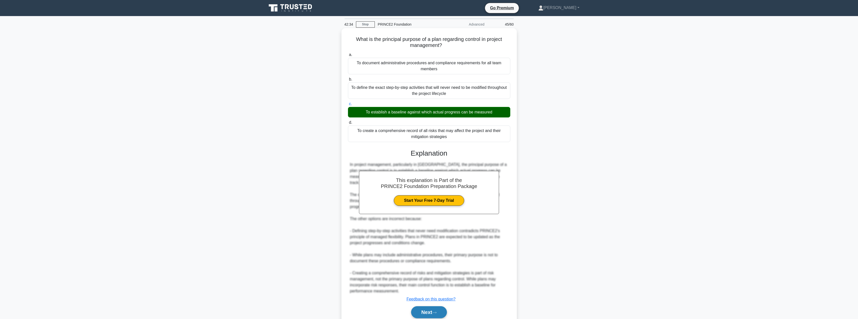
click at [430, 309] on button "Next" at bounding box center [429, 312] width 36 height 12
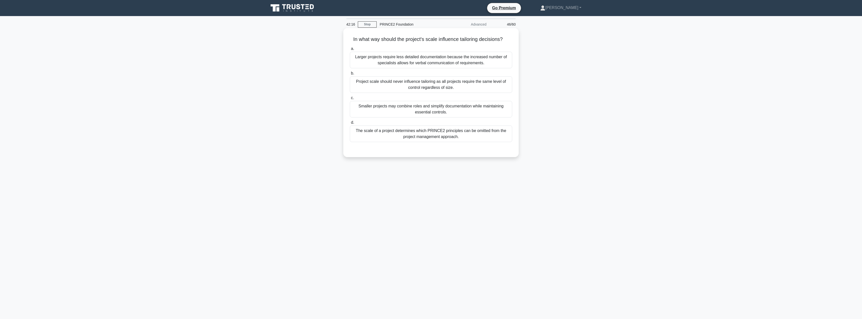
click at [411, 61] on div "Larger projects require less detailed documentation because the increased numbe…" at bounding box center [431, 60] width 162 height 17
click at [350, 50] on input "a. Larger projects require less detailed documentation because the increased nu…" at bounding box center [350, 48] width 0 height 3
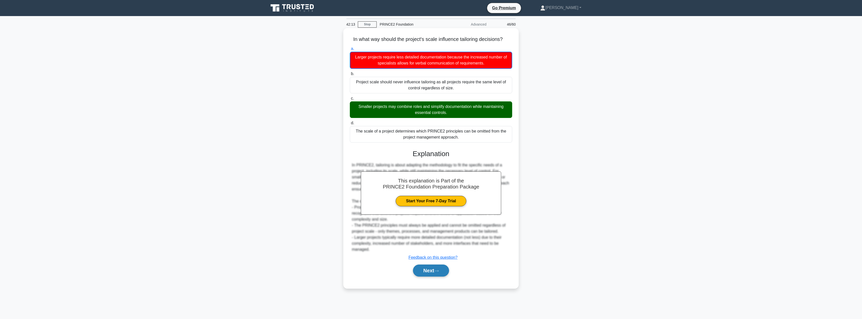
click at [429, 272] on button "Next" at bounding box center [431, 270] width 36 height 12
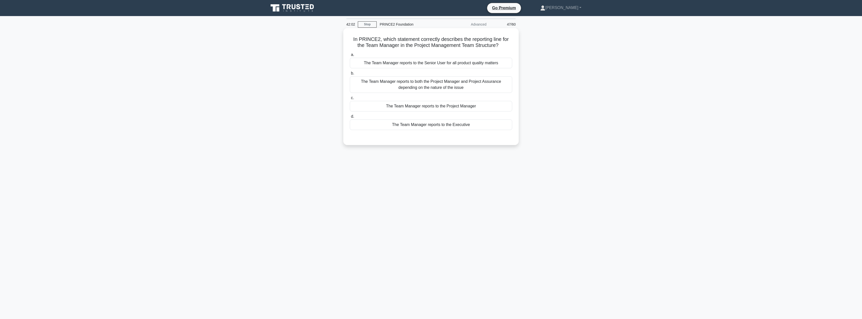
click at [409, 108] on div "The Team Manager reports to the Project Manager" at bounding box center [431, 106] width 162 height 11
click at [350, 99] on input "c. The Team Manager reports to the Project Manager" at bounding box center [350, 97] width 0 height 3
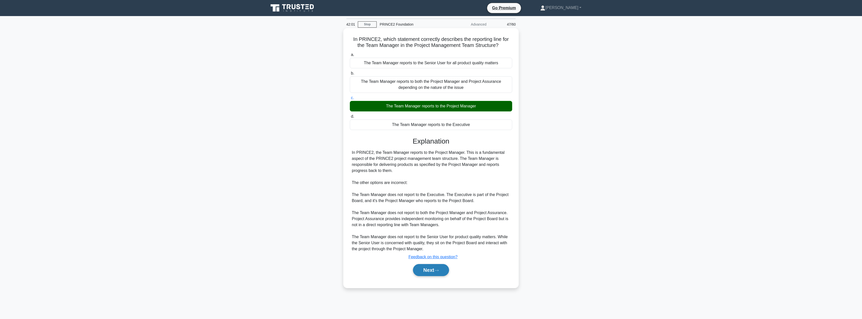
click at [431, 270] on button "Next" at bounding box center [431, 270] width 36 height 12
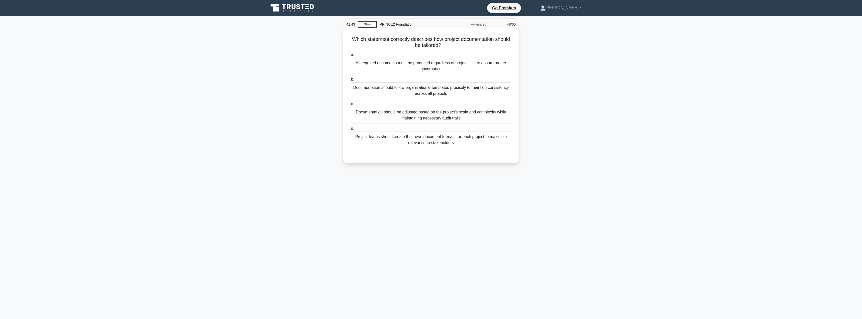
click at [394, 119] on div "Documentation should be adjusted based on the project's scale and complexity wh…" at bounding box center [431, 115] width 162 height 17
click at [350, 106] on input "c. Documentation should be adjusted based on the project's scale and complexity…" at bounding box center [350, 103] width 0 height 3
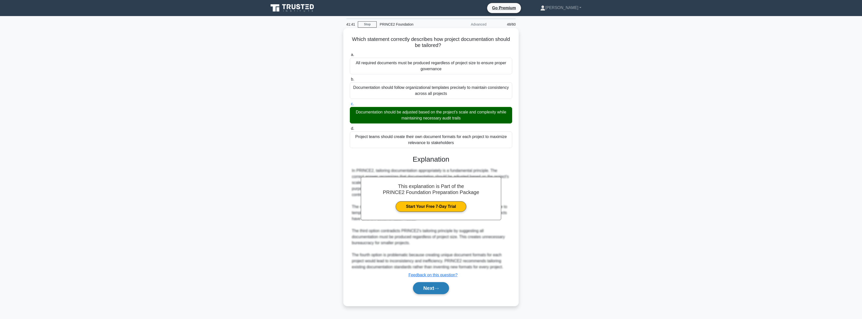
click at [428, 286] on button "Next" at bounding box center [431, 288] width 36 height 12
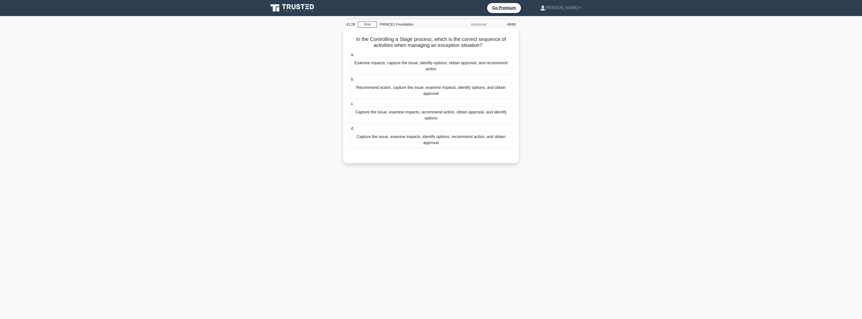
click at [402, 141] on div "Capture the issue, examine impacts, identify options, recommend action, and obt…" at bounding box center [431, 139] width 162 height 17
click at [350, 130] on input "d. Capture the issue, examine impacts, identify options, recommend action, and …" at bounding box center [350, 128] width 0 height 3
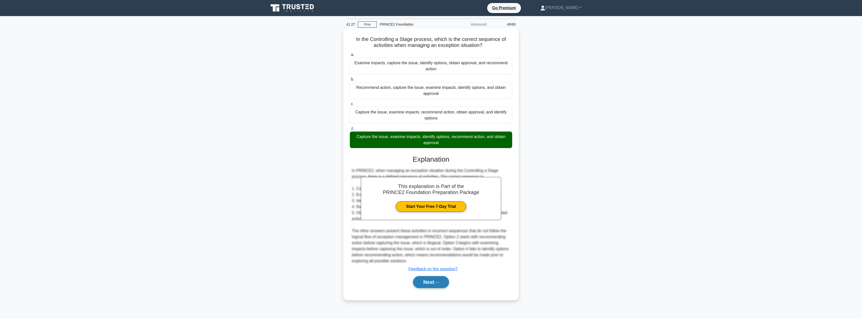
click at [429, 282] on button "Next" at bounding box center [431, 282] width 36 height 12
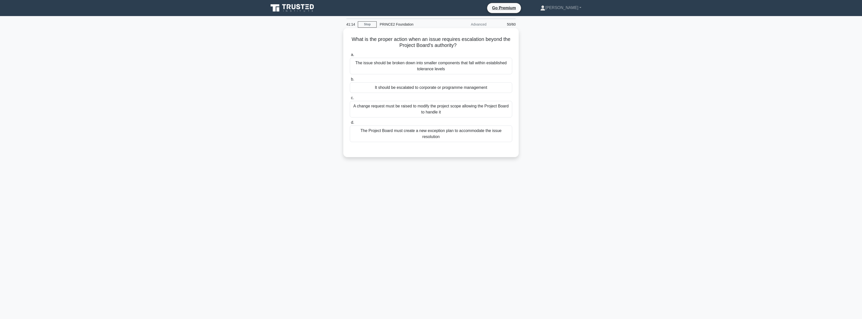
click at [391, 87] on div "It should be escalated to corporate or programme management" at bounding box center [431, 87] width 162 height 11
click at [350, 81] on input "b. It should be escalated to corporate or programme management" at bounding box center [350, 79] width 0 height 3
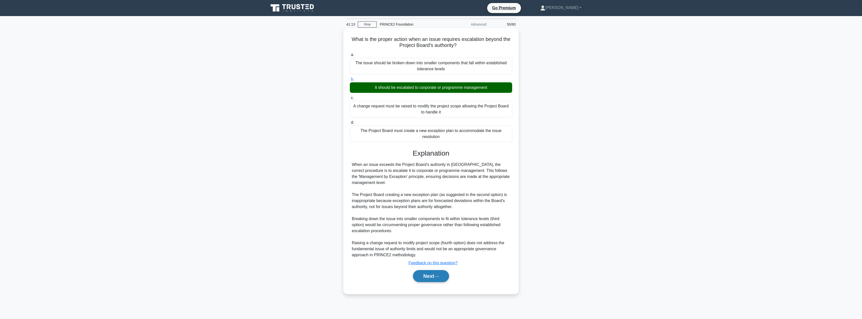
click at [427, 271] on button "Next" at bounding box center [431, 276] width 36 height 12
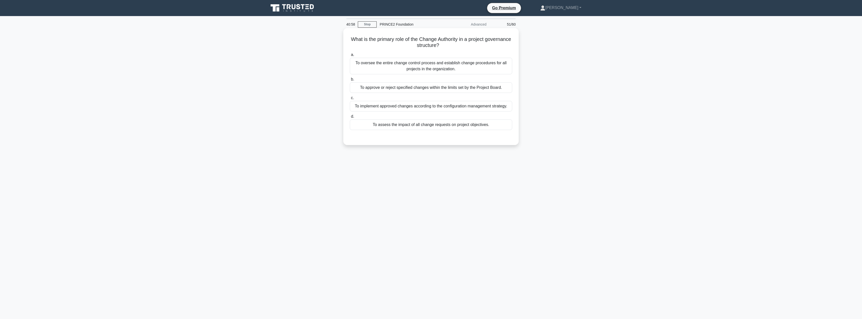
click at [440, 85] on div "To approve or reject specified changes within the limits set by the Project Boa…" at bounding box center [431, 87] width 162 height 11
click at [350, 81] on input "b. To approve or reject specified changes within the limits set by the Project …" at bounding box center [350, 79] width 0 height 3
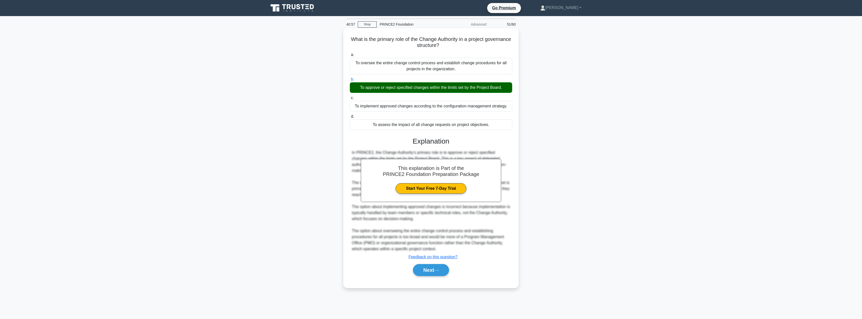
click at [429, 263] on div "Next" at bounding box center [431, 270] width 162 height 16
click at [426, 268] on button "Next" at bounding box center [431, 270] width 36 height 12
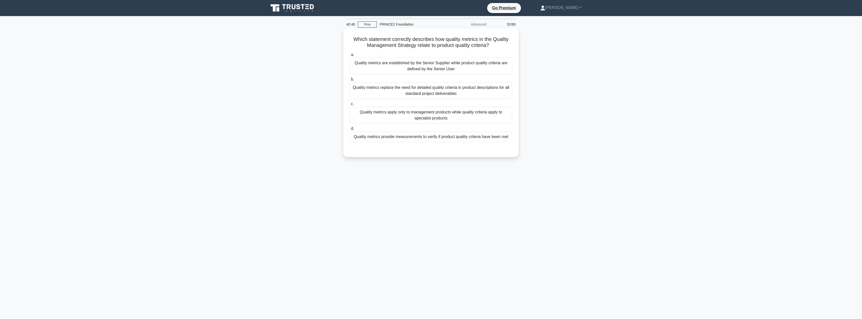
click at [416, 137] on div "Quality metrics provide measurements to verify if product quality criteria have…" at bounding box center [431, 136] width 162 height 11
click at [350, 130] on input "d. Quality metrics provide measurements to verify if product quality criteria h…" at bounding box center [350, 128] width 0 height 3
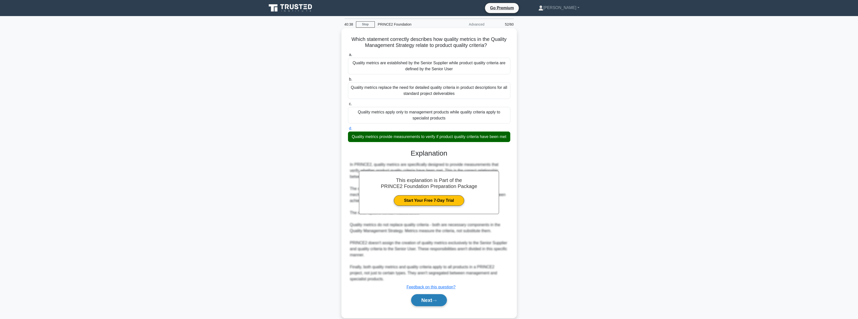
click at [425, 304] on button "Next" at bounding box center [429, 300] width 36 height 12
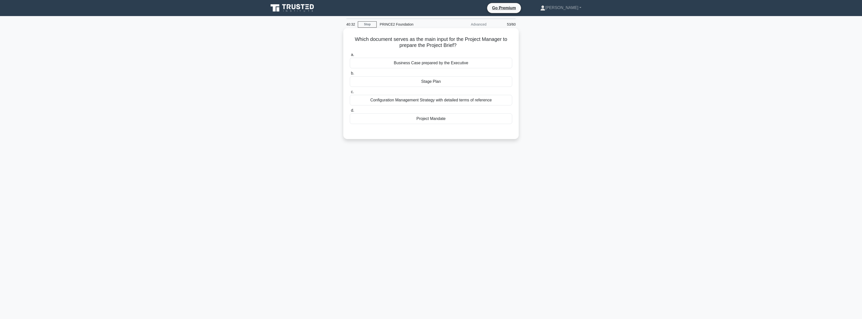
click at [440, 122] on div "Project Mandate" at bounding box center [431, 118] width 162 height 11
click at [350, 112] on input "d. Project Mandate" at bounding box center [350, 110] width 0 height 3
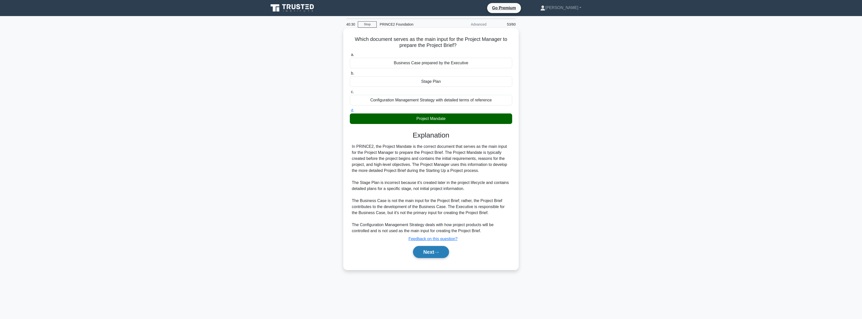
click at [430, 250] on button "Next" at bounding box center [431, 252] width 36 height 12
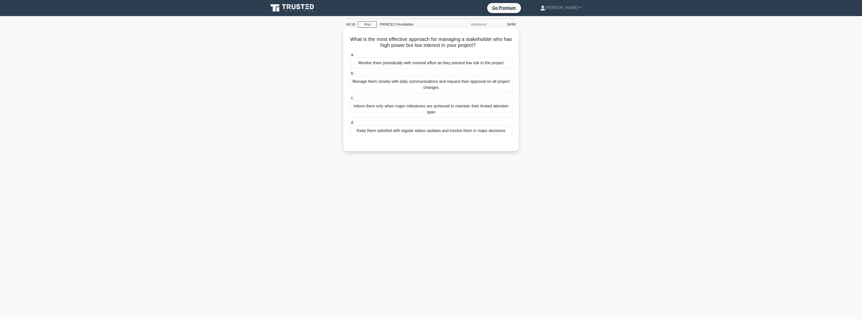
click at [394, 107] on div "Inform them only when major milestones are achieved to maintain their limited a…" at bounding box center [431, 109] width 162 height 17
click at [350, 99] on input "c. Inform them only when major milestones are achieved to maintain their limite…" at bounding box center [350, 97] width 0 height 3
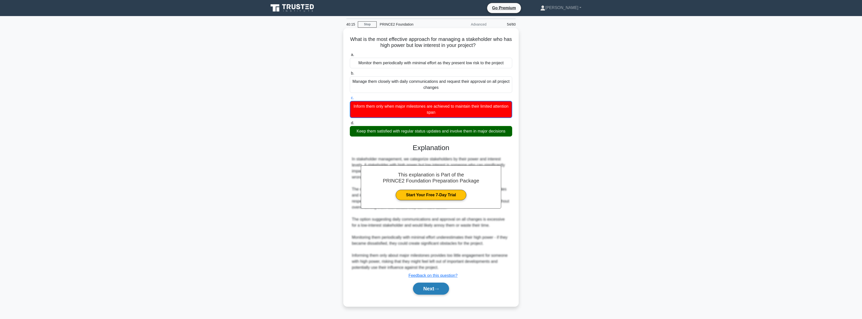
click at [427, 288] on button "Next" at bounding box center [431, 288] width 36 height 12
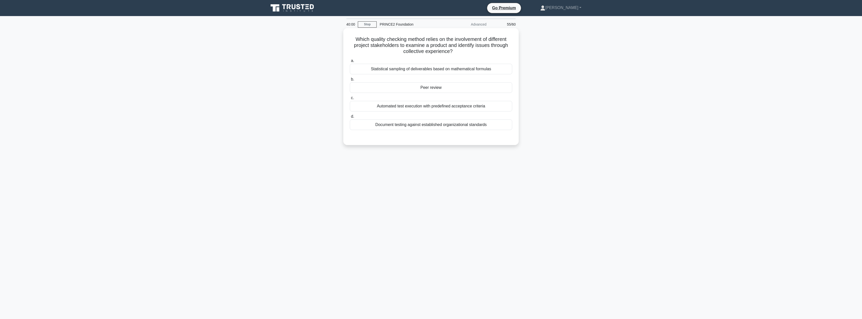
click at [398, 89] on div "Peer review" at bounding box center [431, 87] width 162 height 11
click at [350, 81] on input "b. Peer review" at bounding box center [350, 79] width 0 height 3
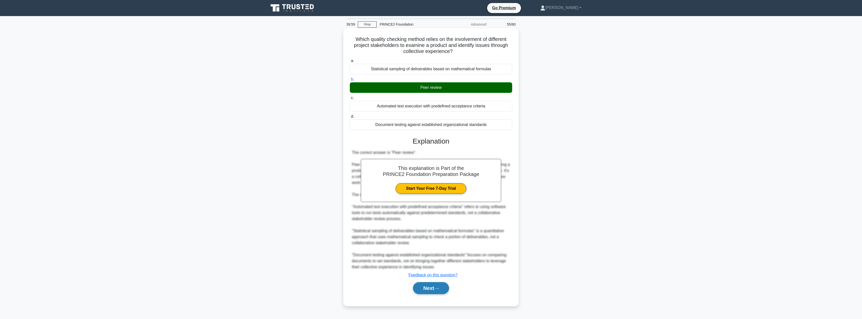
click at [426, 289] on button "Next" at bounding box center [431, 288] width 36 height 12
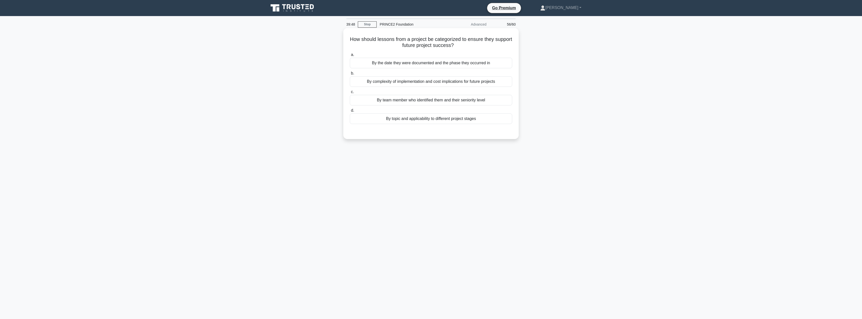
click at [456, 121] on div "By topic and applicability to different project stages" at bounding box center [431, 118] width 162 height 11
click at [350, 112] on input "d. By topic and applicability to different project stages" at bounding box center [350, 110] width 0 height 3
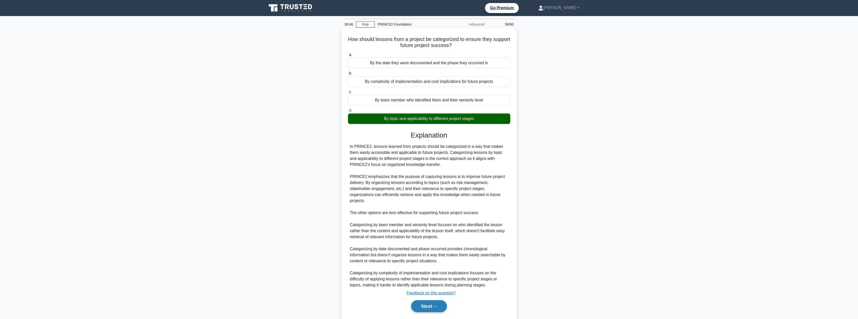
click at [423, 300] on button "Next" at bounding box center [429, 306] width 36 height 12
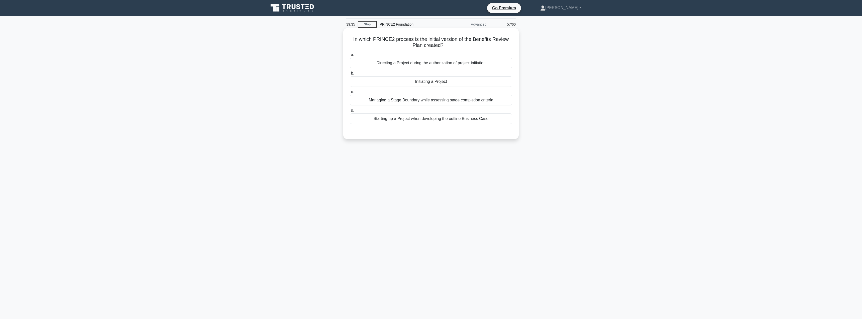
click at [435, 122] on div "Starting up a Project when developing the outline Business Case" at bounding box center [431, 118] width 162 height 11
click at [350, 112] on input "d. Starting up a Project when developing the outline Business Case" at bounding box center [350, 110] width 0 height 3
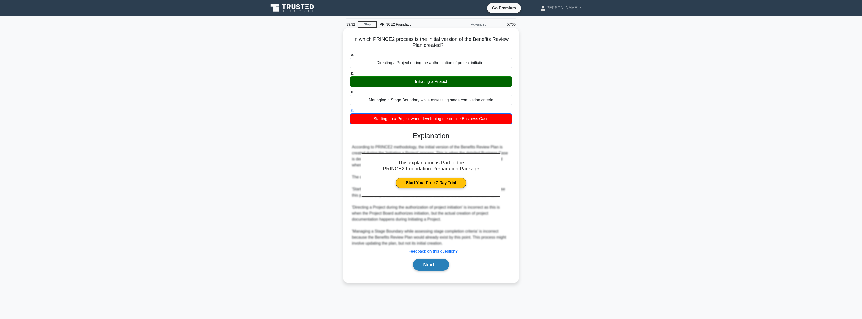
click at [423, 261] on button "Next" at bounding box center [431, 264] width 36 height 12
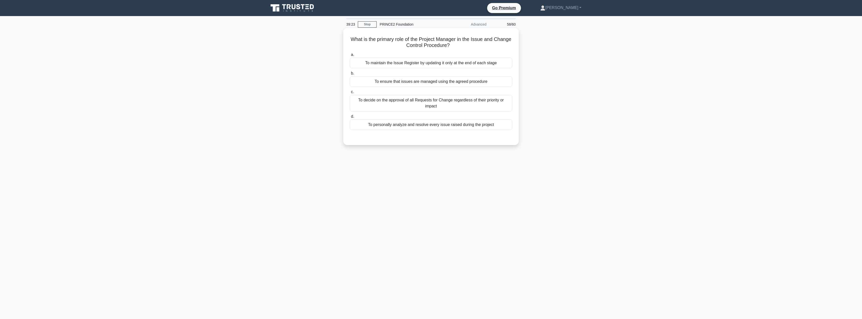
click at [404, 67] on div "To maintain the Issue Register by updating it only at the end of each stage" at bounding box center [431, 63] width 162 height 11
click at [350, 56] on input "a. To maintain the Issue Register by updating it only at the end of each stage" at bounding box center [350, 54] width 0 height 3
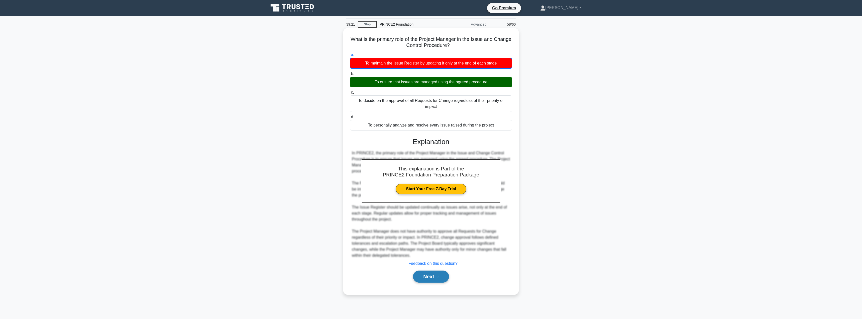
click at [428, 279] on button "Next" at bounding box center [431, 276] width 36 height 12
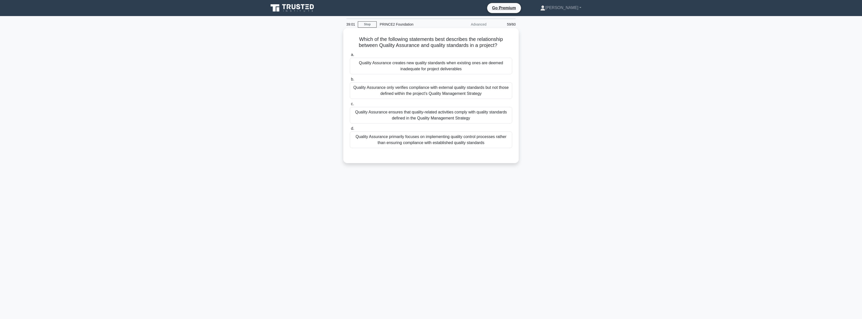
click at [432, 115] on div "Quality Assurance ensures that quality-related activities comply with quality s…" at bounding box center [431, 115] width 162 height 17
click at [350, 106] on input "c. Quality Assurance ensures that quality-related activities comply with qualit…" at bounding box center [350, 103] width 0 height 3
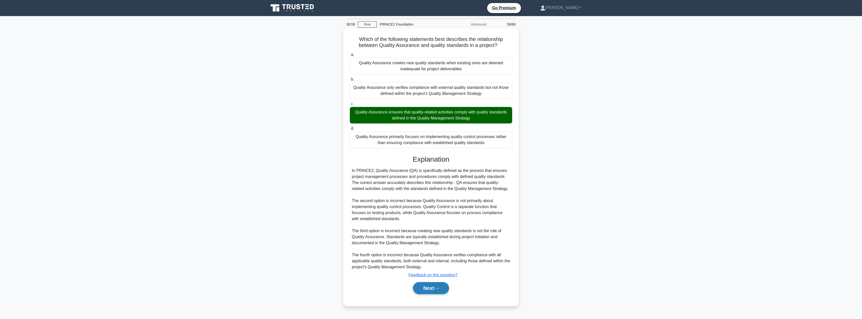
click at [420, 290] on button "Next" at bounding box center [431, 288] width 36 height 12
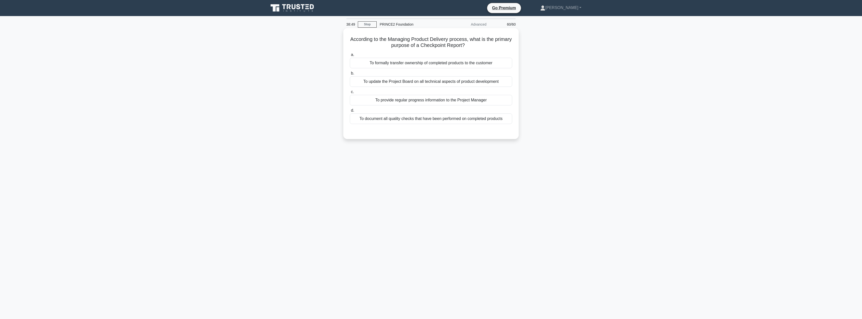
click at [388, 102] on div "To provide regular progress information to the Project Manager" at bounding box center [431, 100] width 162 height 11
click at [350, 93] on input "c. To provide regular progress information to the Project Manager" at bounding box center [350, 91] width 0 height 3
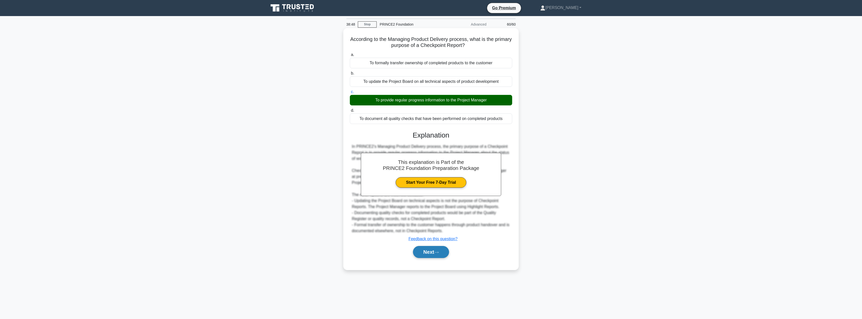
click at [427, 253] on button "Next" at bounding box center [431, 252] width 36 height 12
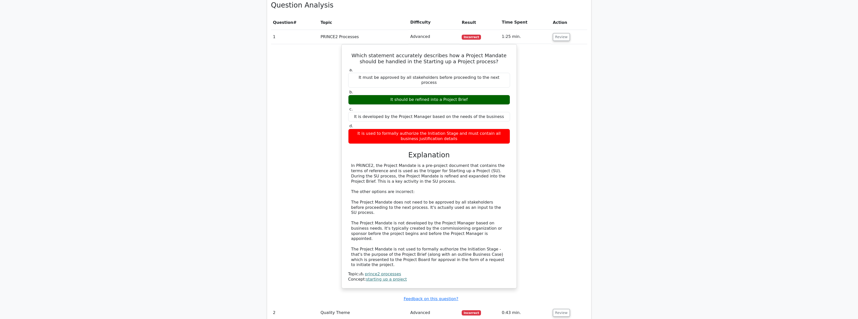
scroll to position [451, 0]
